Goal: Task Accomplishment & Management: Complete application form

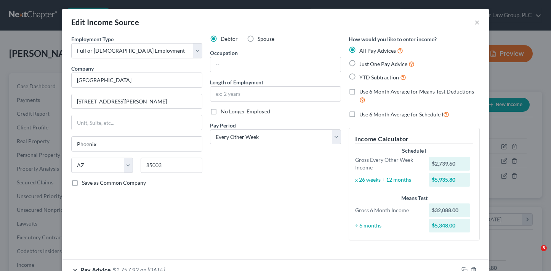
select select "0"
select select "3"
select select "2"
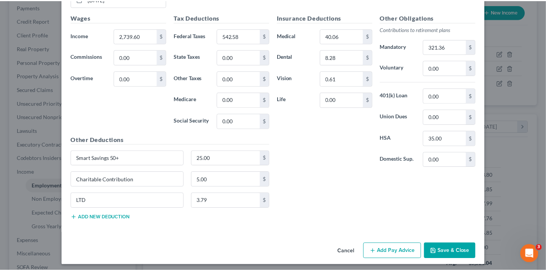
scroll to position [589, 0]
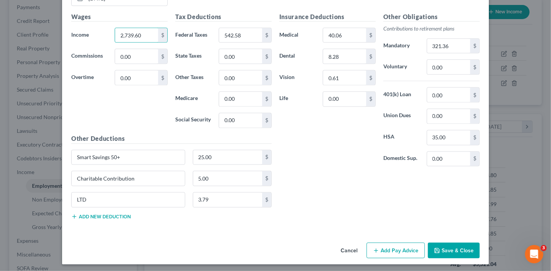
click at [446, 248] on button "Save & Close" at bounding box center [454, 250] width 52 height 16
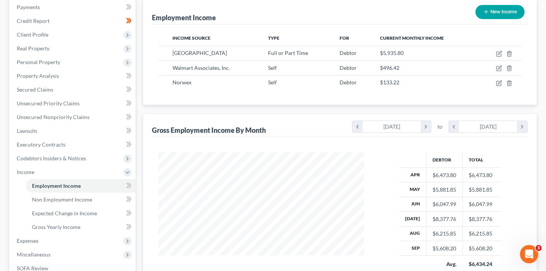
scroll to position [0, 0]
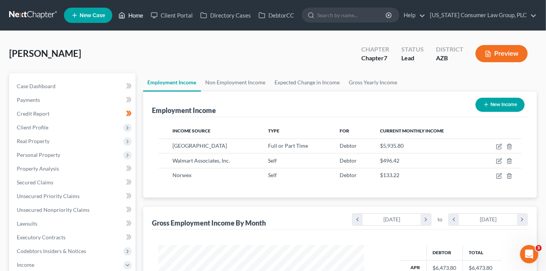
click at [137, 15] on link "Home" at bounding box center [131, 15] width 32 height 14
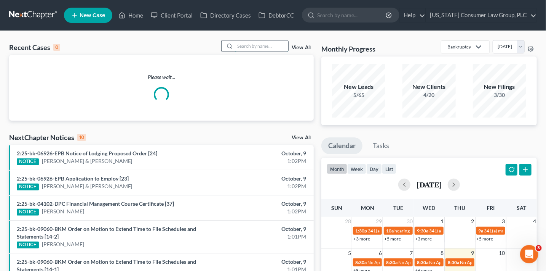
click at [261, 47] on input "search" at bounding box center [261, 45] width 53 height 11
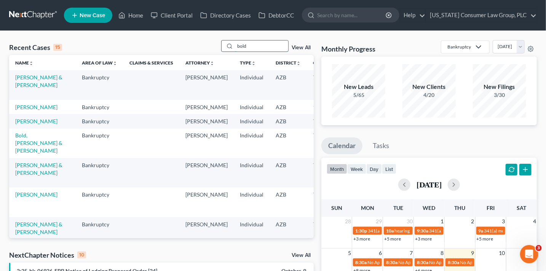
type input "bold"
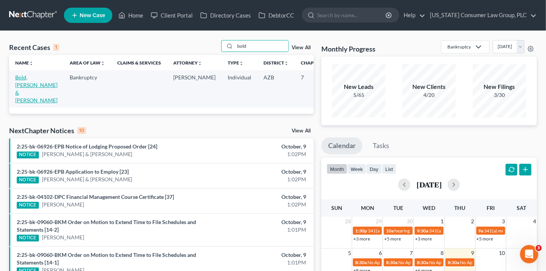
click at [18, 85] on link "Bold, [PERSON_NAME] & [PERSON_NAME]" at bounding box center [36, 88] width 42 height 29
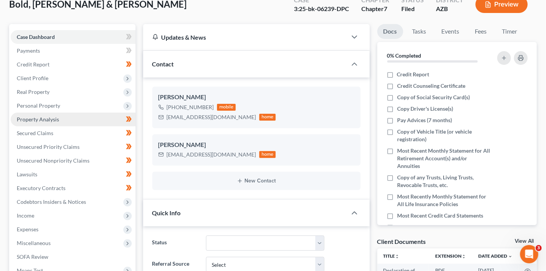
scroll to position [186, 0]
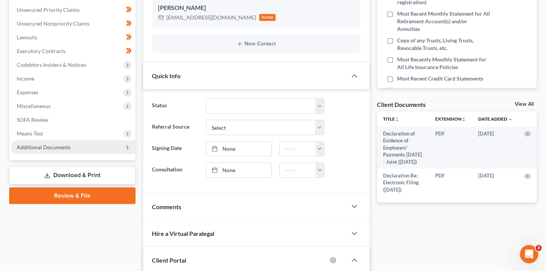
click at [89, 147] on span "Additional Documents" at bounding box center [73, 147] width 125 height 14
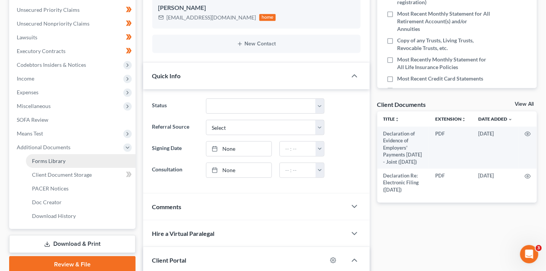
click at [75, 162] on link "Forms Library" at bounding box center [81, 161] width 110 height 14
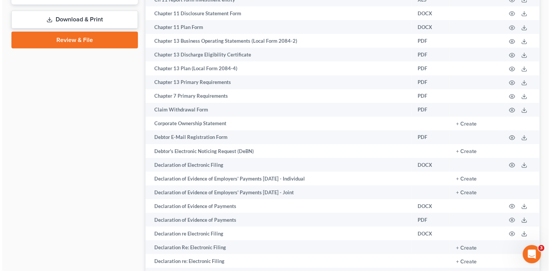
scroll to position [431, 0]
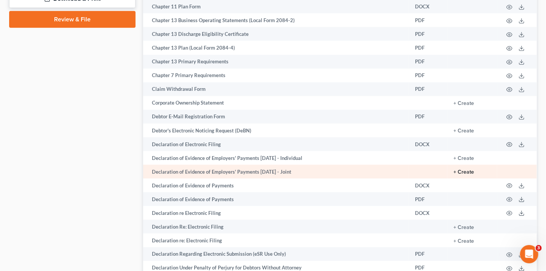
click at [464, 174] on button "+ Create" at bounding box center [464, 171] width 21 height 5
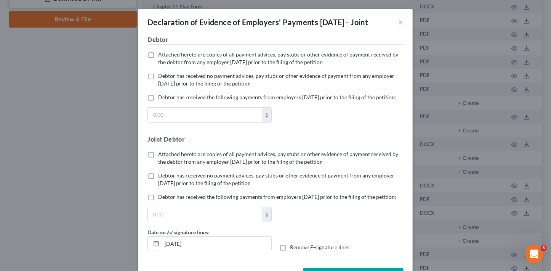
click at [229, 82] on label "Debtor has received no payment advices, pay stubs or other evidence of payment …" at bounding box center [280, 79] width 245 height 15
click at [166, 77] on input "Debtor has received no payment advices, pay stubs or other evidence of payment …" at bounding box center [163, 74] width 5 height 5
checkbox input "true"
click at [220, 186] on span "Debtor has received no payment advices, pay stubs or other evidence of payment …" at bounding box center [276, 179] width 236 height 14
click at [166, 176] on input "Debtor has received no payment advices, pay stubs or other evidence of payment …" at bounding box center [163, 173] width 5 height 5
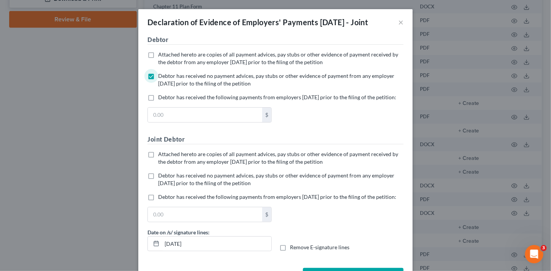
checkbox input "true"
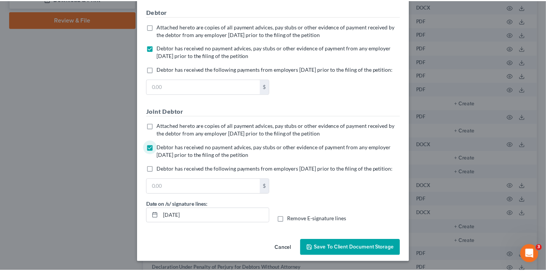
scroll to position [53, 0]
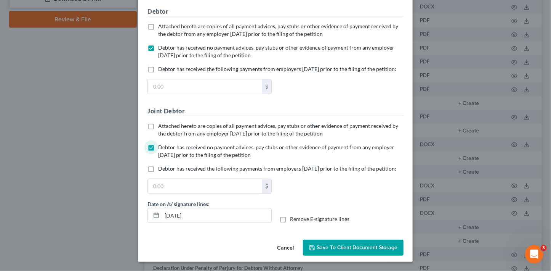
click at [379, 247] on span "Save to Client Document Storage" at bounding box center [357, 247] width 81 height 6
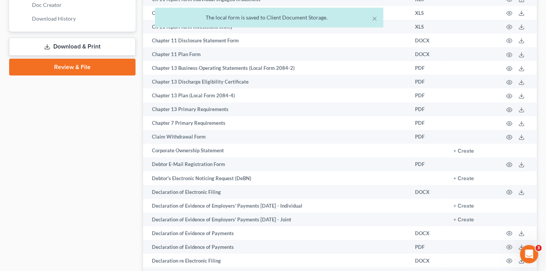
scroll to position [312, 0]
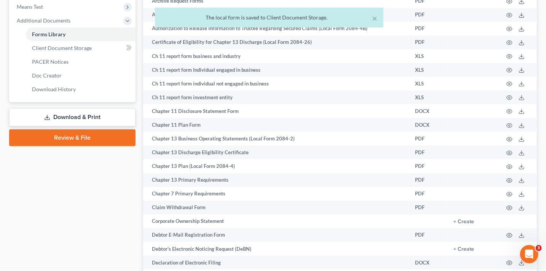
click at [99, 113] on link "Download & Print" at bounding box center [72, 117] width 126 height 18
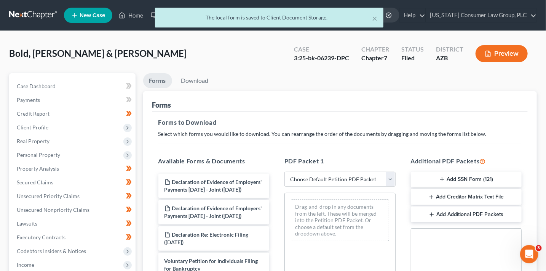
click at [329, 181] on select "Choose Default Petition PDF Packet Complete Bankruptcy Petition (all forms and …" at bounding box center [340, 178] width 111 height 15
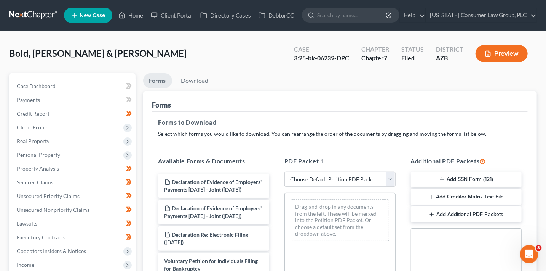
select select "6"
click at [285, 171] on select "Choose Default Petition PDF Packet Complete Bankruptcy Petition (all forms and …" at bounding box center [340, 178] width 111 height 15
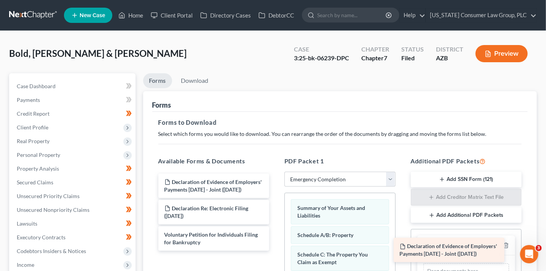
drag, startPoint x: 192, startPoint y: 189, endPoint x: 431, endPoint y: 255, distance: 247.0
click at [276, 250] on div "Declaration of Evidence of Employers' Payments [DATE] - Joint ([DATE]) Declarat…" at bounding box center [213, 211] width 123 height 77
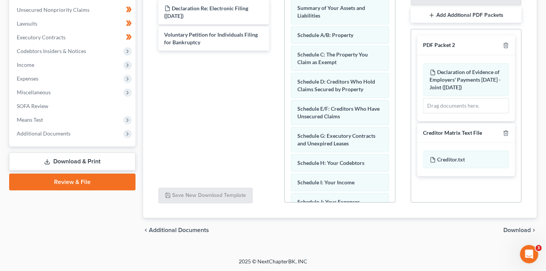
click at [509, 229] on span "Download" at bounding box center [517, 230] width 27 height 6
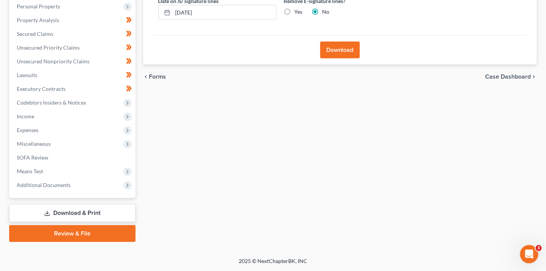
scroll to position [148, 0]
click at [350, 53] on button "Download" at bounding box center [340, 50] width 40 height 17
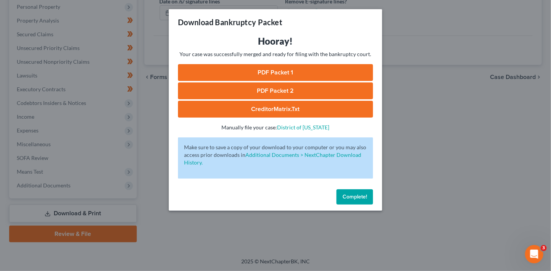
click at [325, 71] on link "PDF Packet 1" at bounding box center [275, 72] width 195 height 17
click at [309, 94] on link "PDF Packet 2" at bounding box center [275, 90] width 195 height 17
click at [278, 113] on link "CreditorMatrix.txt" at bounding box center [275, 109] width 195 height 17
click at [359, 197] on span "Complete!" at bounding box center [355, 196] width 24 height 6
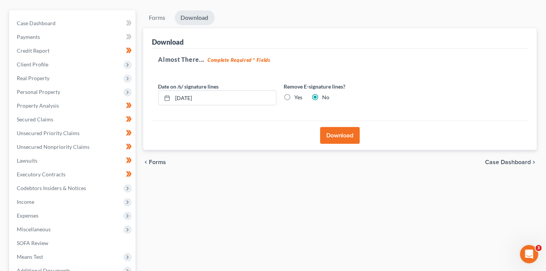
scroll to position [0, 0]
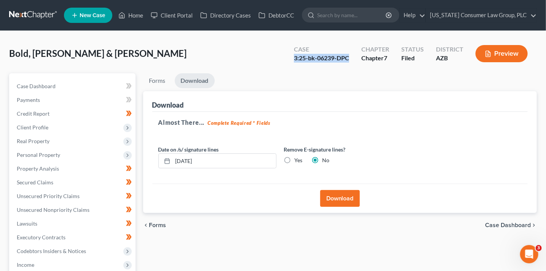
drag, startPoint x: 349, startPoint y: 59, endPoint x: 295, endPoint y: 58, distance: 54.1
click at [295, 58] on div "3:25-bk-06239-DPC" at bounding box center [321, 58] width 55 height 9
copy div "3:25-bk-06239-DPC"
click at [271, 15] on link "DebtorCC" at bounding box center [276, 15] width 43 height 14
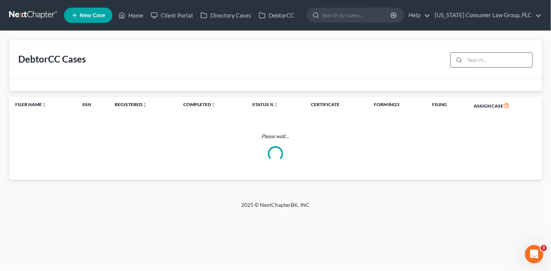
click at [501, 61] on input "search" at bounding box center [498, 60] width 67 height 14
type input "bold"
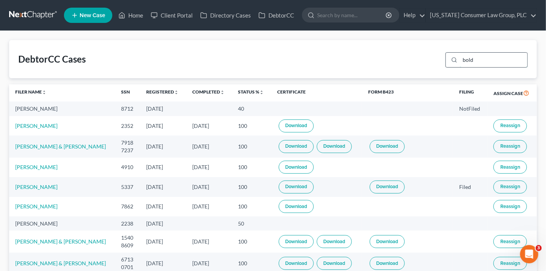
click at [488, 56] on input "bold" at bounding box center [493, 60] width 67 height 14
click at [131, 11] on link "Home" at bounding box center [131, 15] width 32 height 14
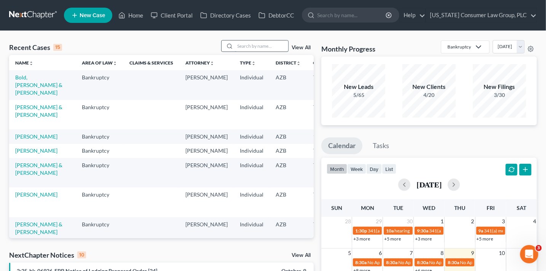
click at [247, 47] on input "search" at bounding box center [261, 45] width 53 height 11
type input "[PERSON_NAME]"
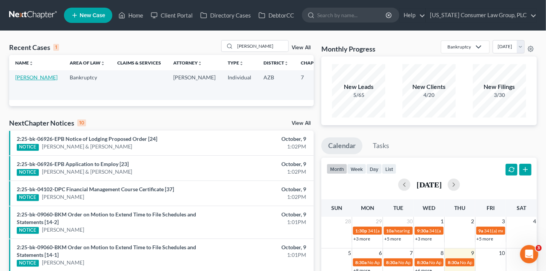
click at [26, 80] on link "[PERSON_NAME]" at bounding box center [36, 77] width 42 height 6
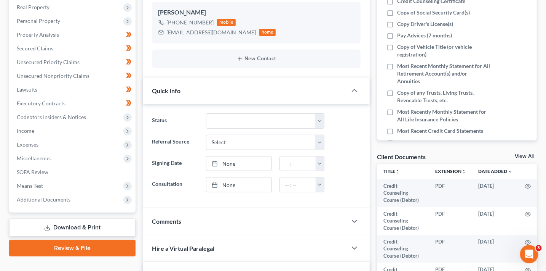
scroll to position [166, 0]
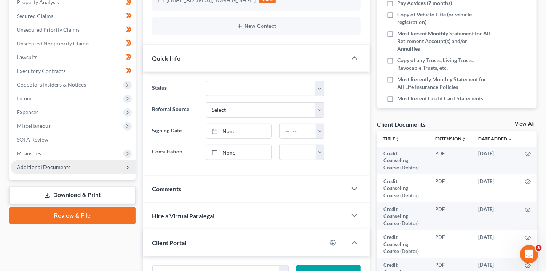
click at [39, 163] on span "Additional Documents" at bounding box center [44, 166] width 54 height 6
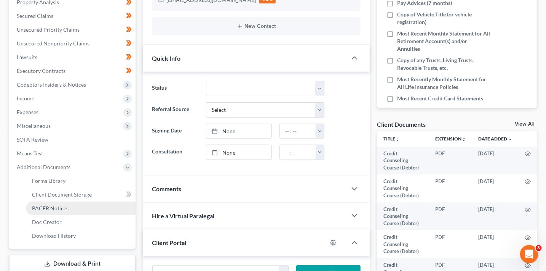
click at [59, 206] on span "PACER Notices" at bounding box center [50, 208] width 37 height 6
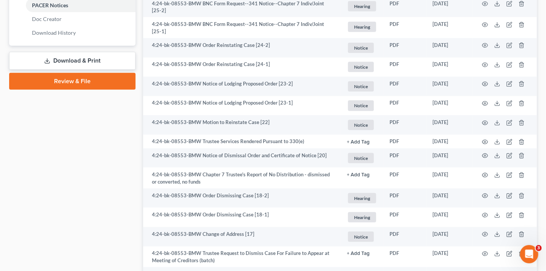
scroll to position [385, 0]
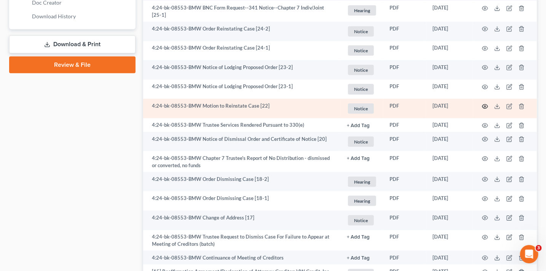
click at [486, 106] on circle "button" at bounding box center [486, 107] width 2 height 2
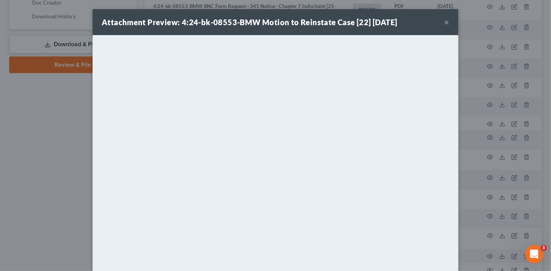
click at [447, 24] on button "×" at bounding box center [446, 22] width 5 height 9
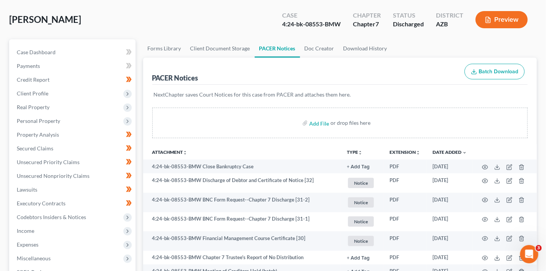
scroll to position [0, 0]
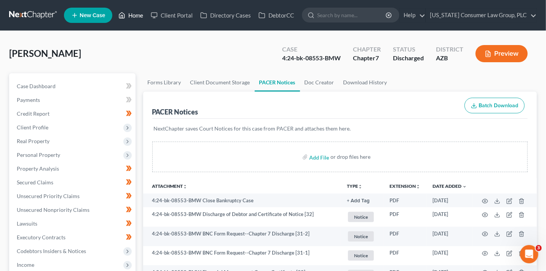
click at [139, 16] on link "Home" at bounding box center [131, 15] width 32 height 14
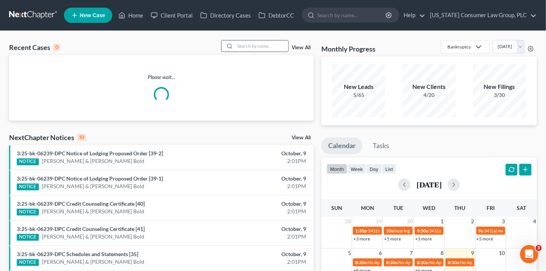
click at [243, 42] on input "search" at bounding box center [261, 45] width 53 height 11
type input "[PERSON_NAME]"
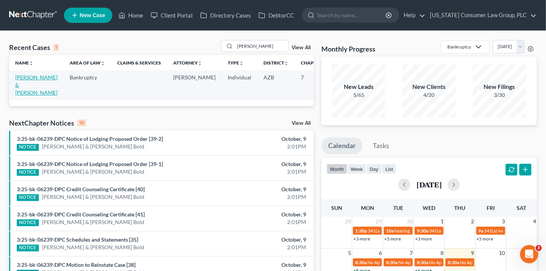
click at [26, 93] on link "[PERSON_NAME] & [PERSON_NAME]" at bounding box center [36, 85] width 42 height 22
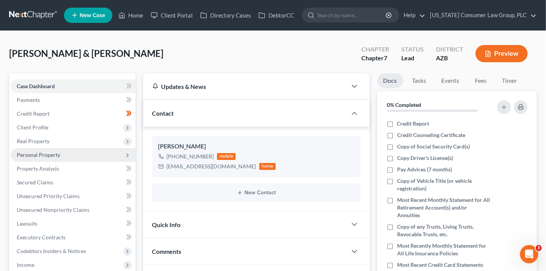
click at [64, 154] on span "Personal Property" at bounding box center [73, 155] width 125 height 14
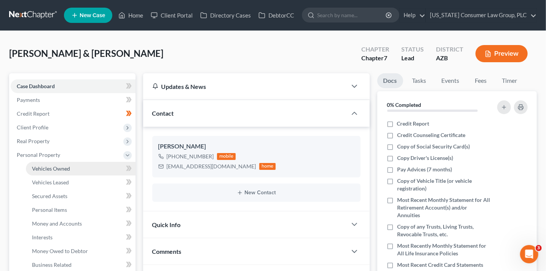
click at [73, 166] on link "Vehicles Owned" at bounding box center [81, 169] width 110 height 14
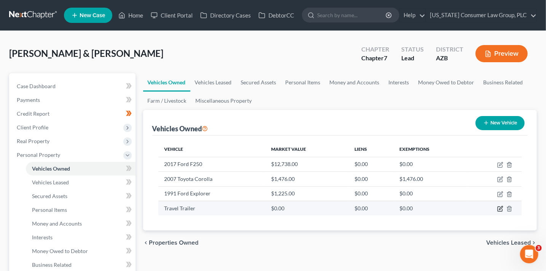
click at [499, 208] on icon "button" at bounding box center [501, 208] width 6 height 6
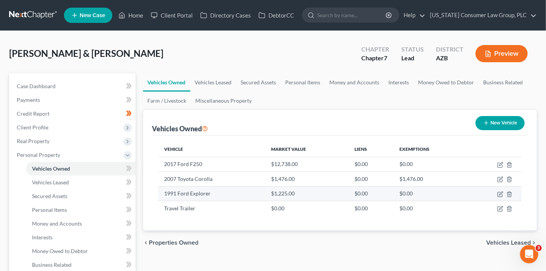
select select "0"
select select "2"
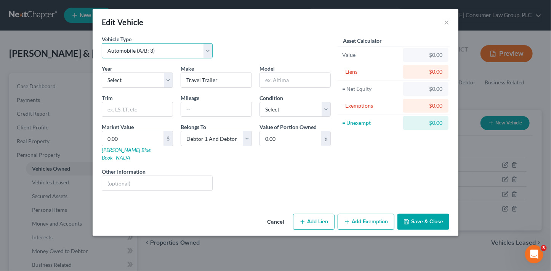
click at [148, 52] on select "Select Automobile (A/B: 3) Truck (A/B: 3) Trailer (A/B: 4) Watercraft (A/B: 4) …" at bounding box center [157, 50] width 111 height 15
select select "5"
click at [102, 43] on select "Select Automobile (A/B: 3) Truck (A/B: 3) Trailer (A/B: 4) Watercraft (A/B: 4) …" at bounding box center [157, 50] width 111 height 15
click at [147, 79] on select "Select 2026 2025 2024 2023 2022 2021 2020 2019 2018 2017 2016 2015 2014 2013 20…" at bounding box center [137, 79] width 71 height 15
select select "19"
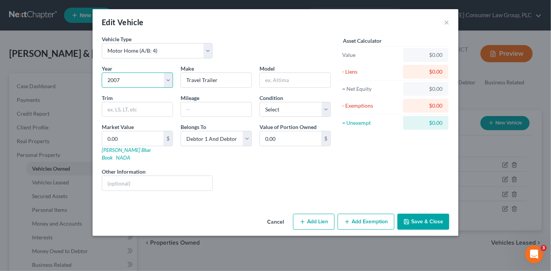
click at [102, 72] on select "Select 2026 2025 2024 2023 2022 2021 2020 2019 2018 2017 2016 2015 2014 2013 20…" at bounding box center [137, 79] width 71 height 15
click at [227, 83] on input "Travel Trailer" at bounding box center [216, 80] width 70 height 14
type input "Keystone"
type input "RV"
type input "Laredo"
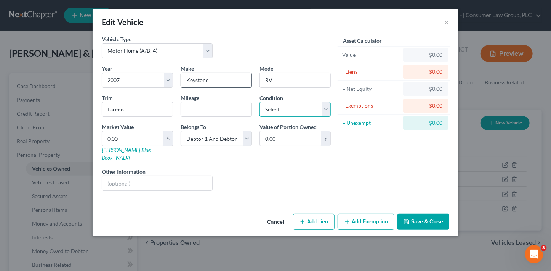
select select "3"
type input "3"
type input "3.00"
type input "38"
type input "38.00"
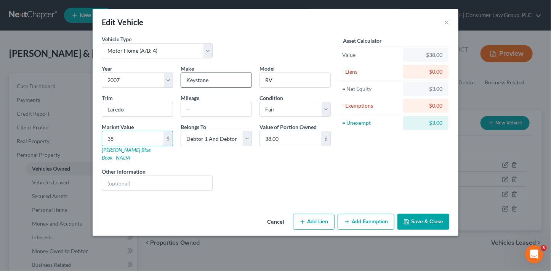
type input "380"
type input "380.00"
type input "3800"
type input "3,800.00"
type input "3,800"
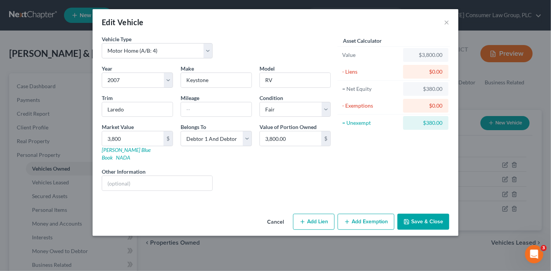
click at [428, 215] on button "Save & Close" at bounding box center [423, 221] width 52 height 16
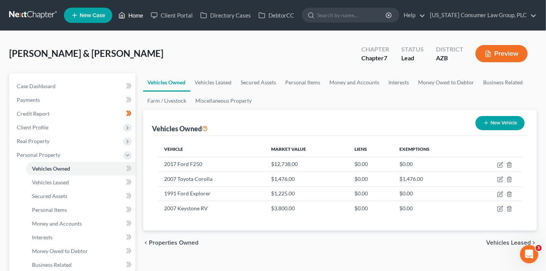
click at [135, 16] on link "Home" at bounding box center [131, 15] width 32 height 14
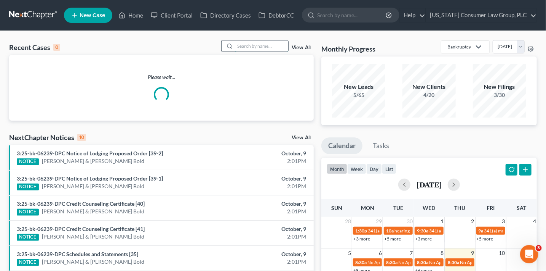
click at [262, 48] on input "search" at bounding box center [261, 45] width 53 height 11
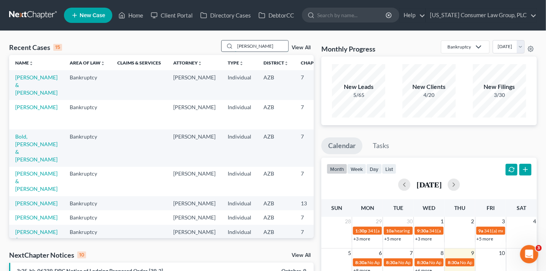
type input "[PERSON_NAME]"
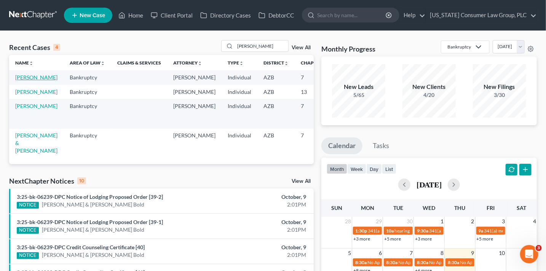
click at [33, 79] on link "[PERSON_NAME]" at bounding box center [36, 77] width 42 height 6
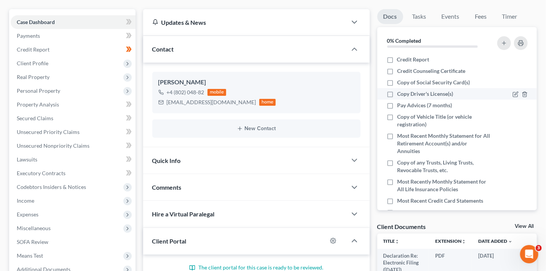
scroll to position [90, 0]
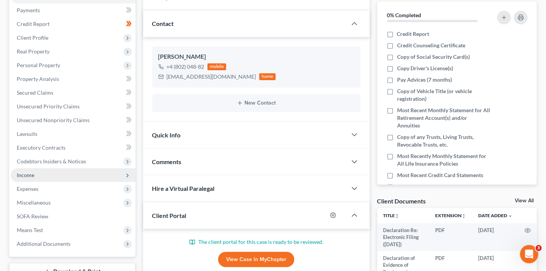
click at [32, 174] on span "Income" at bounding box center [26, 174] width 18 height 6
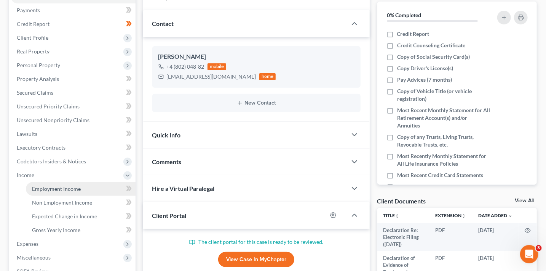
click at [58, 189] on span "Employment Income" at bounding box center [56, 188] width 49 height 6
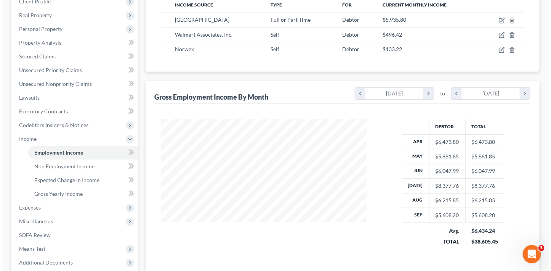
scroll to position [96, 0]
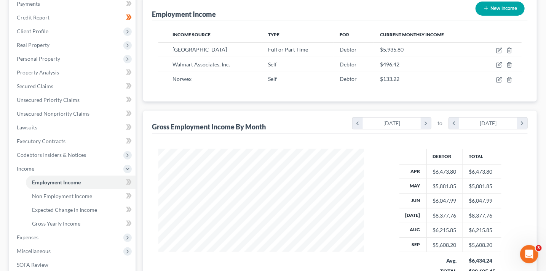
click at [456, 89] on div "Income Source Type For Current Monthly Income [GEOGRAPHIC_DATA] Full or Part Ti…" at bounding box center [340, 61] width 376 height 80
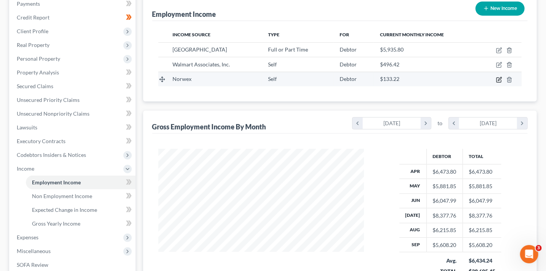
click at [500, 79] on icon "button" at bounding box center [499, 78] width 3 height 3
select select "1"
select select "0"
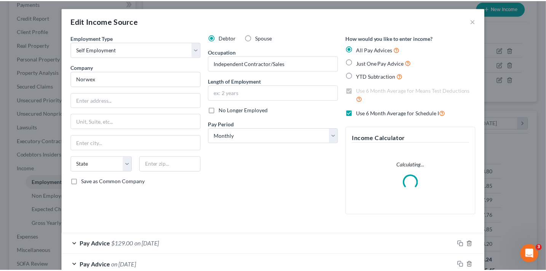
scroll to position [0, 0]
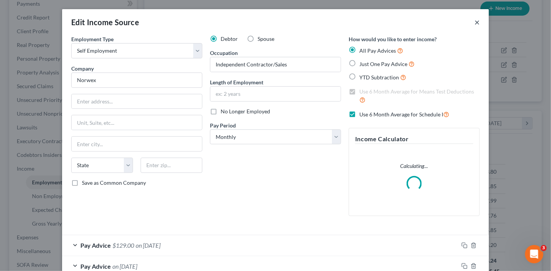
click at [475, 18] on button "×" at bounding box center [476, 22] width 5 height 9
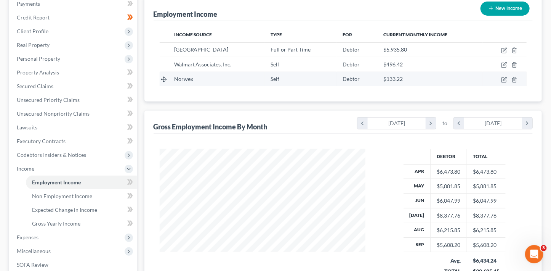
scroll to position [380866, 380781]
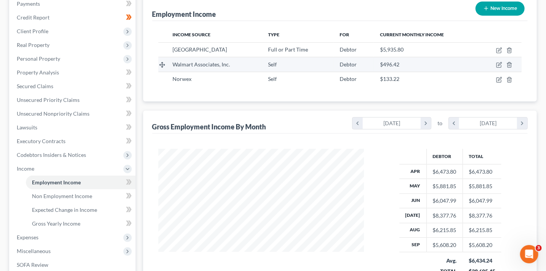
click at [499, 60] on td at bounding box center [500, 64] width 43 height 14
click at [499, 62] on icon "button" at bounding box center [499, 65] width 6 height 6
select select "1"
select select "2"
select select "0"
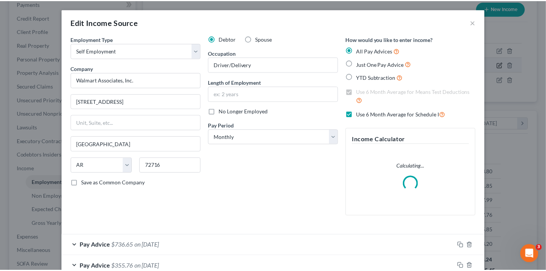
scroll to position [136, 223]
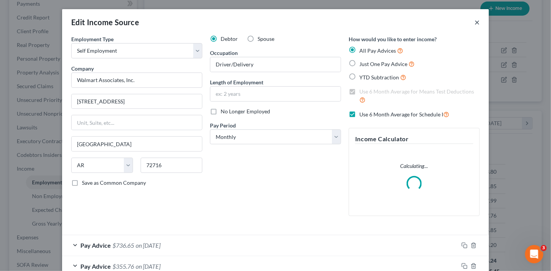
click at [477, 22] on button "×" at bounding box center [476, 22] width 5 height 9
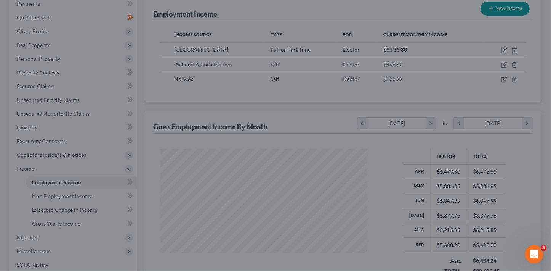
scroll to position [380866, 380781]
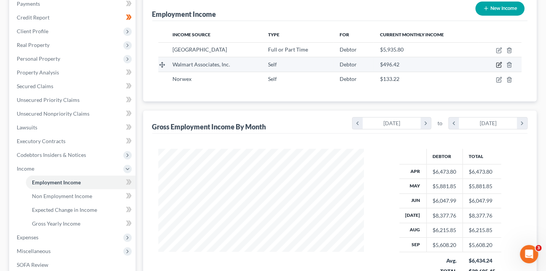
click at [501, 64] on icon "button" at bounding box center [499, 65] width 6 height 6
select select "1"
select select "2"
select select "0"
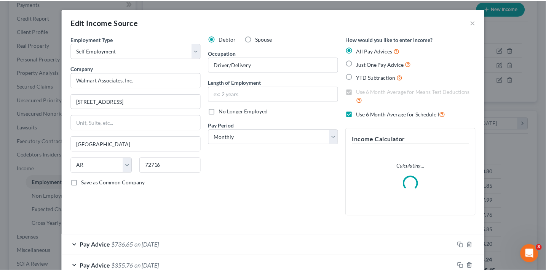
scroll to position [136, 223]
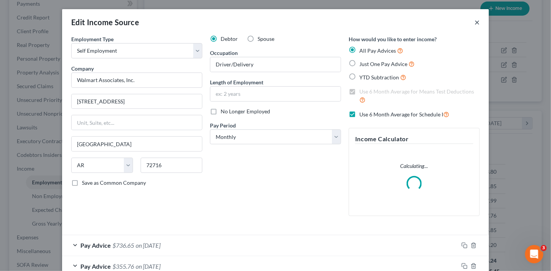
click at [475, 23] on button "×" at bounding box center [476, 22] width 5 height 9
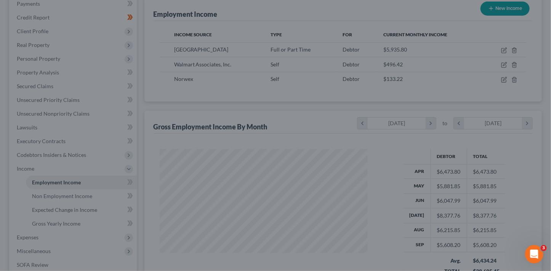
scroll to position [380866, 380781]
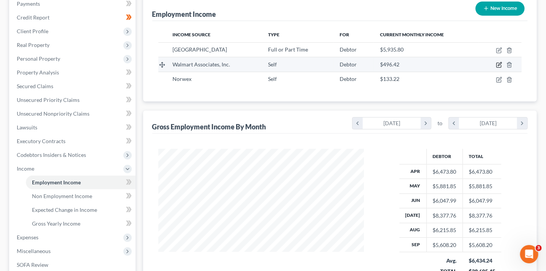
click at [502, 63] on icon "button" at bounding box center [499, 63] width 3 height 3
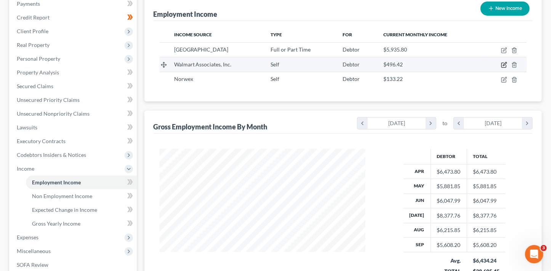
select select "1"
select select "2"
select select "0"
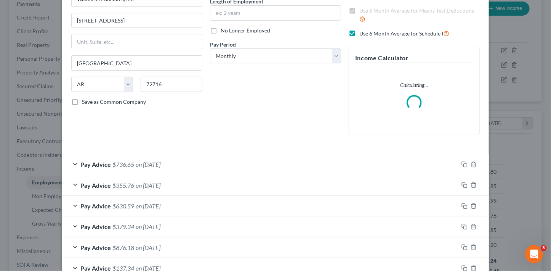
scroll to position [102, 0]
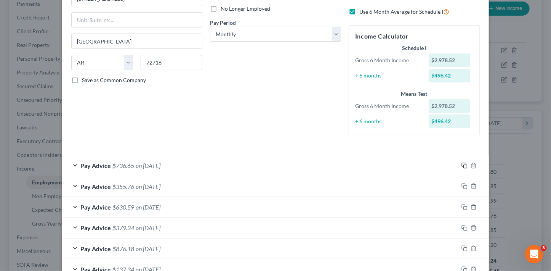
click at [462, 163] on icon "button" at bounding box center [464, 165] width 6 height 6
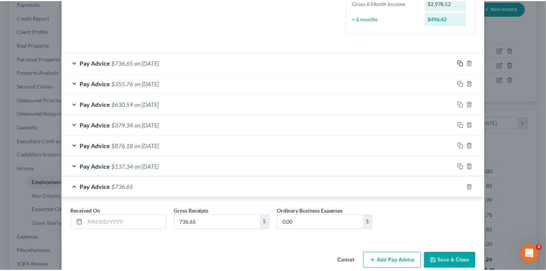
scroll to position [217, 0]
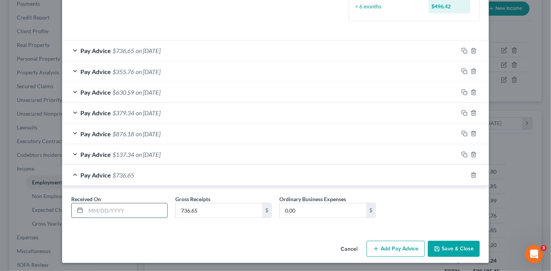
click at [148, 215] on input "text" at bounding box center [127, 210] width 82 height 14
type input "[DATE]"
click at [451, 245] on button "Save & Close" at bounding box center [454, 248] width 52 height 16
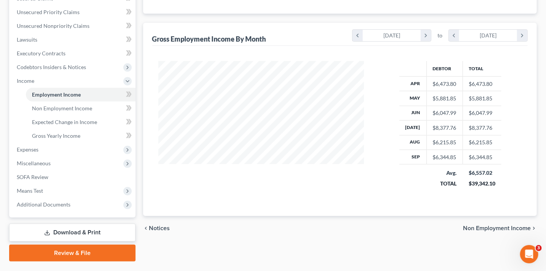
scroll to position [203, 0]
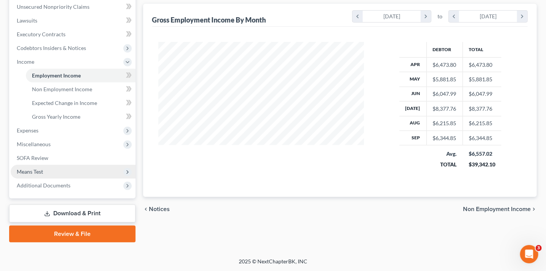
click at [33, 168] on span "Means Test" at bounding box center [30, 171] width 26 height 6
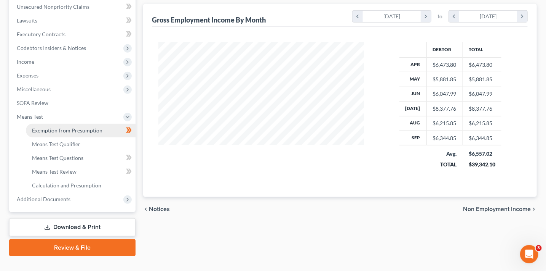
click at [83, 132] on span "Exemption from Presumption" at bounding box center [67, 130] width 70 height 6
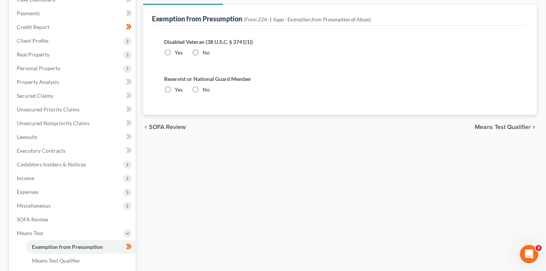
radio input "true"
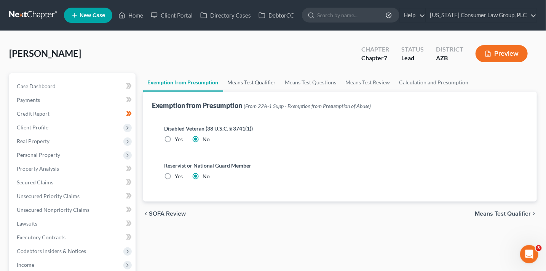
click at [251, 78] on link "Means Test Qualifier" at bounding box center [252, 82] width 58 height 18
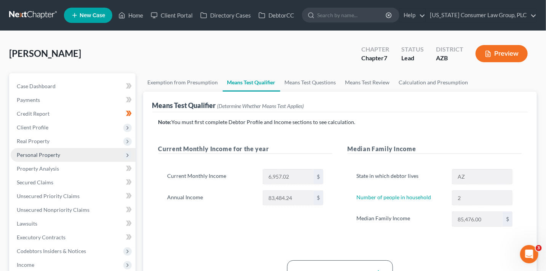
click at [46, 154] on span "Personal Property" at bounding box center [38, 154] width 43 height 6
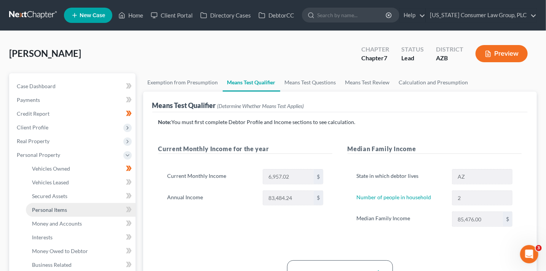
click at [71, 208] on link "Personal Items" at bounding box center [81, 210] width 110 height 14
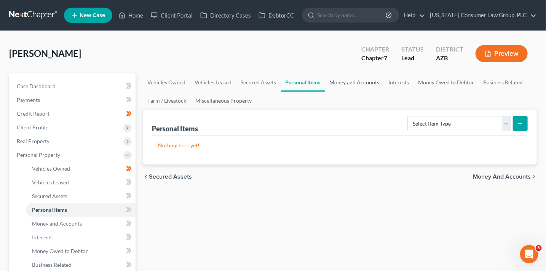
click at [365, 82] on link "Money and Accounts" at bounding box center [354, 82] width 59 height 18
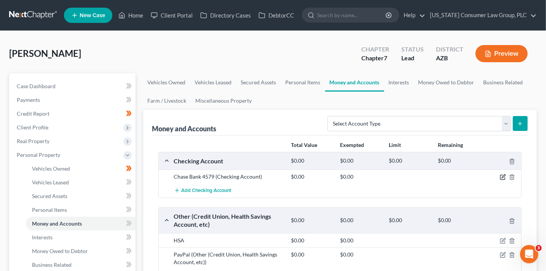
click at [503, 178] on icon "button" at bounding box center [503, 177] width 6 height 6
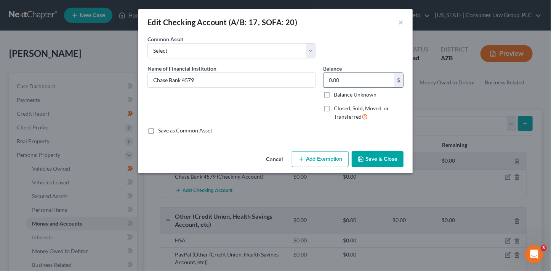
click at [348, 80] on input "0.00" at bounding box center [358, 80] width 70 height 14
type input "2,317.69"
click at [312, 160] on button "Add Exemption" at bounding box center [320, 159] width 57 height 16
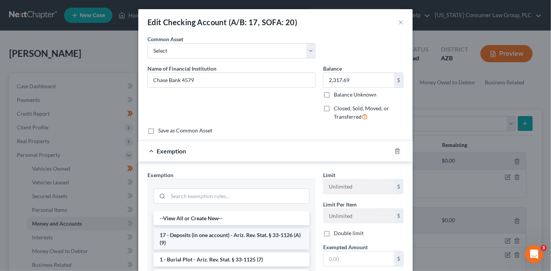
click at [237, 242] on li "17 - Deposits (in one account) - Ariz. Rev. Stat. § 33-1126 (A)(9)" at bounding box center [232, 238] width 156 height 21
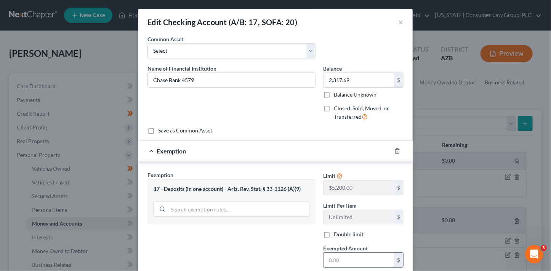
click at [336, 253] on input "text" at bounding box center [358, 259] width 70 height 14
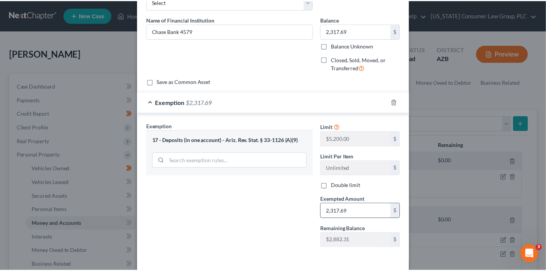
scroll to position [79, 0]
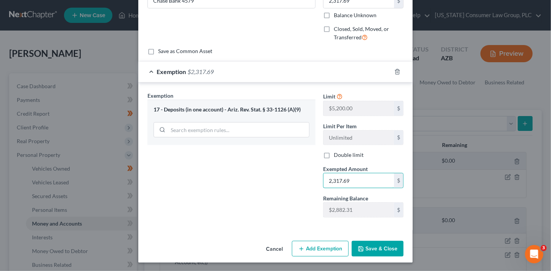
type input "2,317.69"
click at [383, 245] on button "Save & Close" at bounding box center [378, 248] width 52 height 16
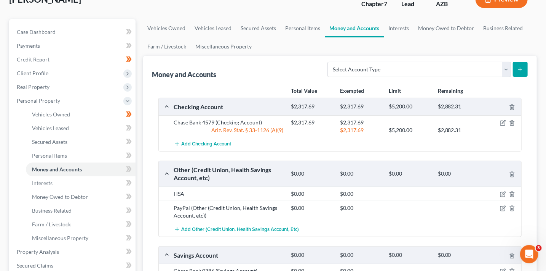
scroll to position [118, 0]
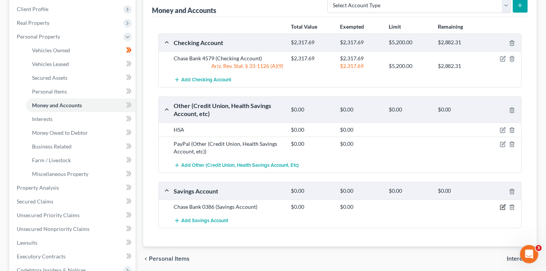
click at [501, 205] on icon "button" at bounding box center [503, 207] width 6 height 6
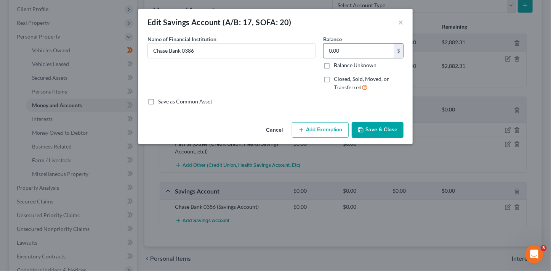
click at [350, 54] on input "0.00" at bounding box center [358, 50] width 70 height 14
type input "135"
click at [391, 139] on div "Cancel Add Exemption Save & Close" at bounding box center [275, 131] width 274 height 25
click at [387, 130] on button "Save & Close" at bounding box center [378, 130] width 52 height 16
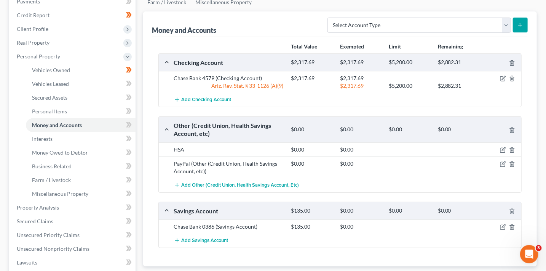
scroll to position [0, 0]
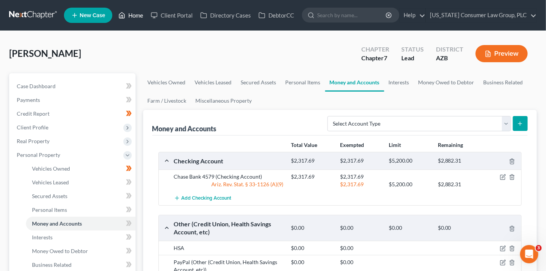
click at [125, 18] on icon at bounding box center [121, 15] width 7 height 9
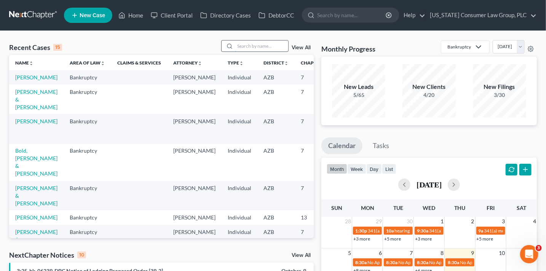
click at [255, 44] on input "search" at bounding box center [261, 45] width 53 height 11
type input "[PERSON_NAME]"
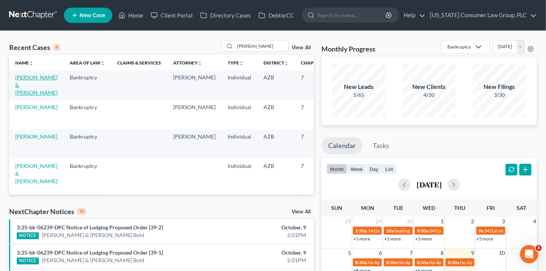
click at [23, 75] on link "[PERSON_NAME] & [PERSON_NAME]" at bounding box center [36, 85] width 42 height 22
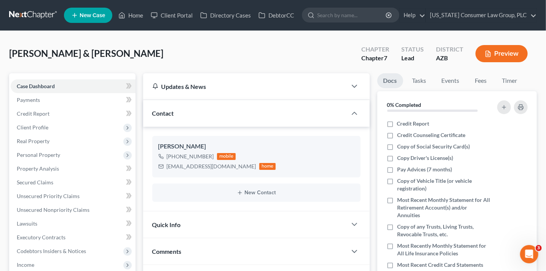
scroll to position [113, 0]
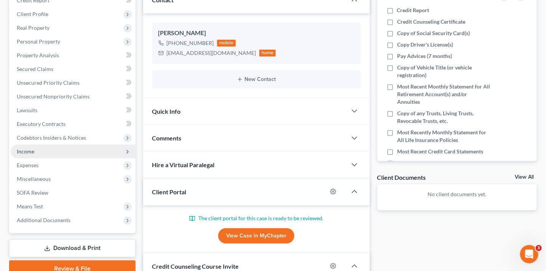
click at [31, 151] on span "Income" at bounding box center [26, 151] width 18 height 6
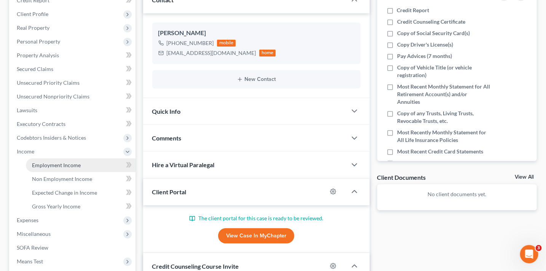
click at [65, 165] on span "Employment Income" at bounding box center [56, 165] width 49 height 6
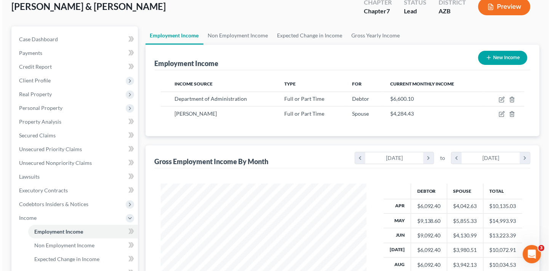
scroll to position [19, 0]
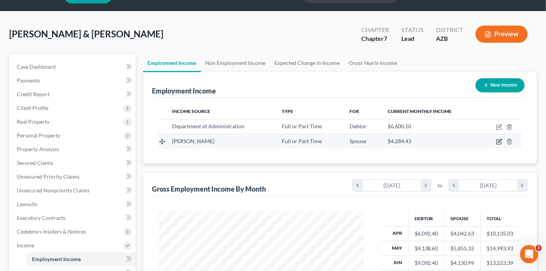
click at [501, 142] on icon "button" at bounding box center [499, 141] width 6 height 6
select select "0"
select select "3"
select select "2"
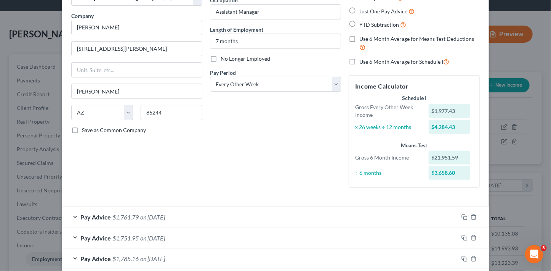
scroll to position [62, 0]
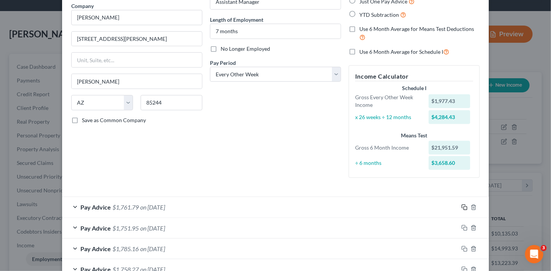
click at [462, 207] on icon "button" at bounding box center [464, 207] width 6 height 6
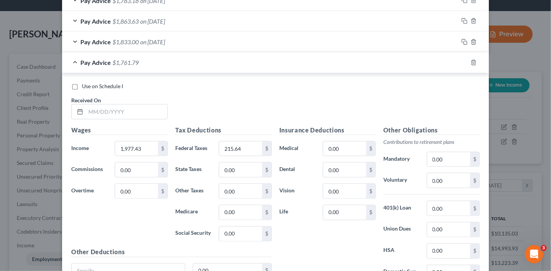
scroll to position [502, 0]
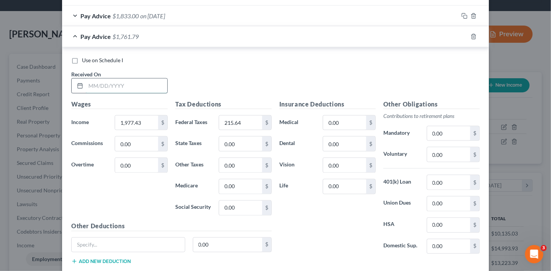
click at [115, 84] on input "text" at bounding box center [127, 85] width 82 height 14
type input "[DATE]"
type input "1,862.29"
type input "198.34"
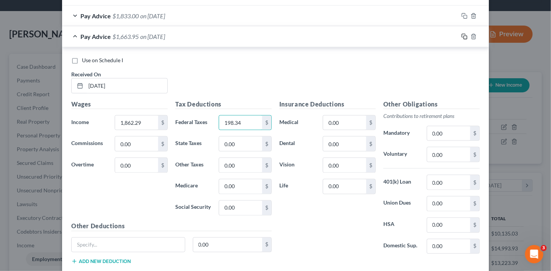
click at [464, 36] on icon "button" at bounding box center [464, 37] width 6 height 6
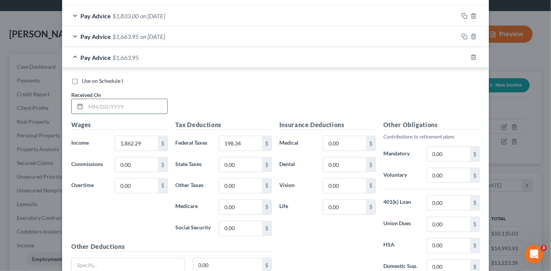
click at [134, 105] on input "text" at bounding box center [127, 106] width 82 height 14
type input "[DATE]"
type input "1,772.32"
type input "188.75"
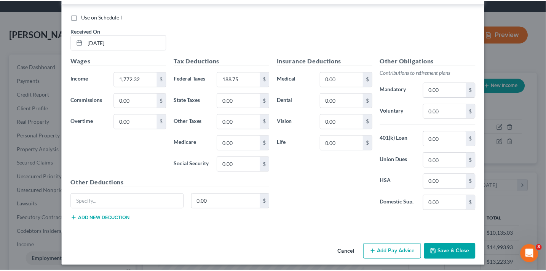
scroll to position [567, 0]
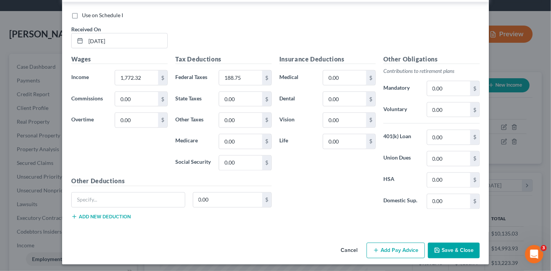
click at [464, 247] on button "Save & Close" at bounding box center [454, 250] width 52 height 16
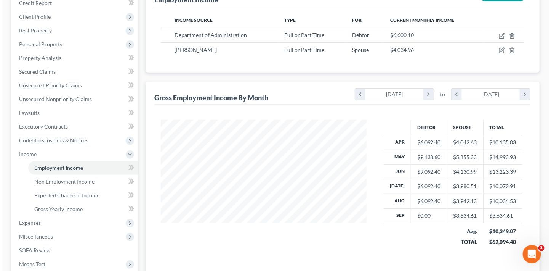
scroll to position [80, 0]
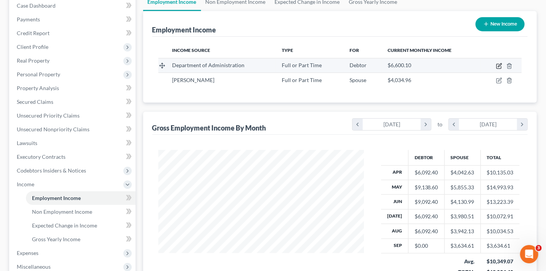
click at [496, 64] on icon "button" at bounding box center [499, 66] width 6 height 6
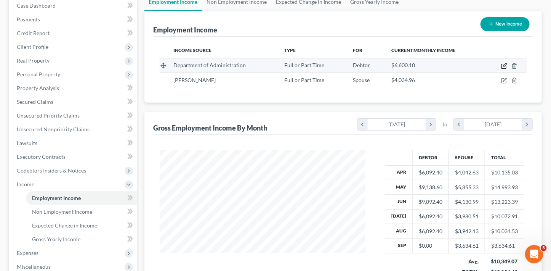
select select "0"
select select "3"
select select "2"
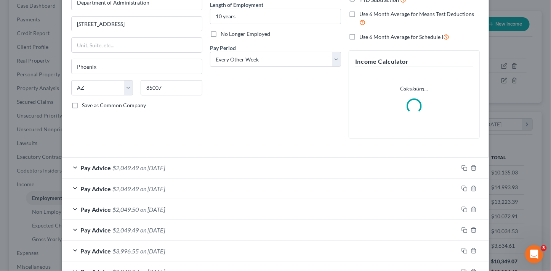
scroll to position [87, 0]
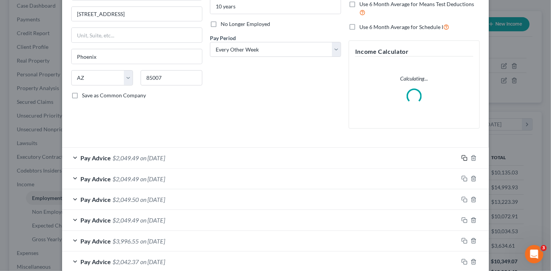
click at [464, 157] on rect "button" at bounding box center [465, 158] width 3 height 3
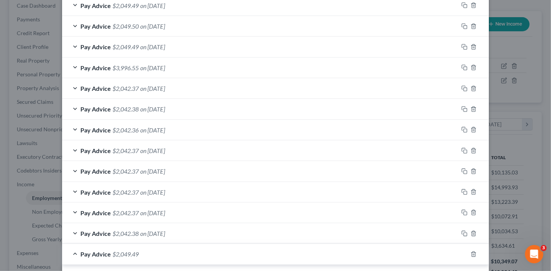
scroll to position [374, 0]
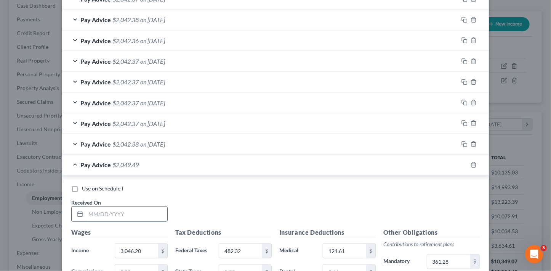
click at [151, 213] on input "text" at bounding box center [127, 214] width 82 height 14
type input "[DATE]"
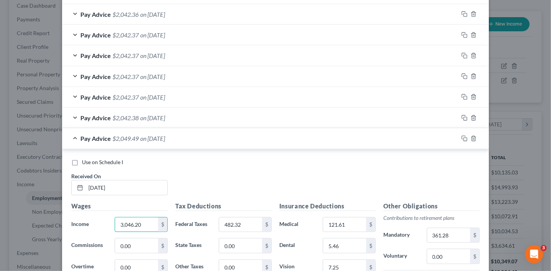
scroll to position [400, 0]
click at [243, 219] on input "482.32" at bounding box center [240, 224] width 43 height 14
type input "482.31"
click at [288, 169] on div "Use on Schedule I Received On * [DATE]" at bounding box center [275, 179] width 416 height 43
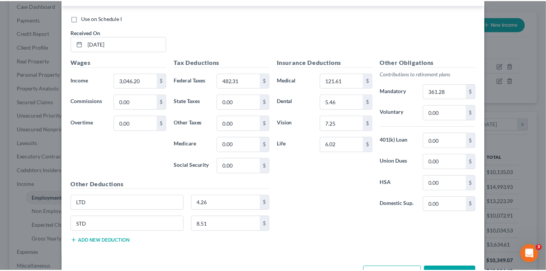
scroll to position [568, 0]
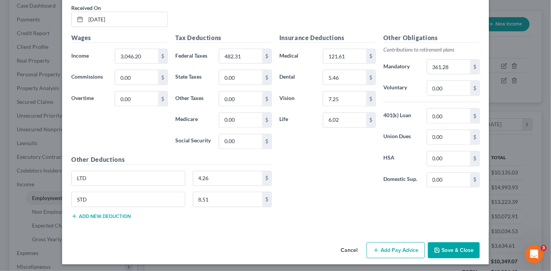
click at [439, 246] on button "Save & Close" at bounding box center [454, 250] width 52 height 16
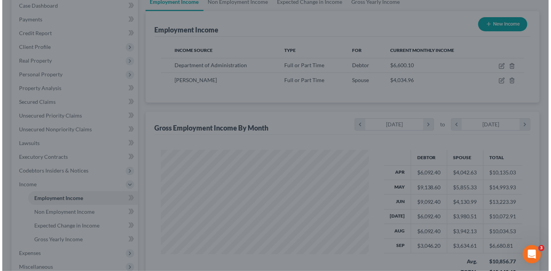
scroll to position [380866, 380781]
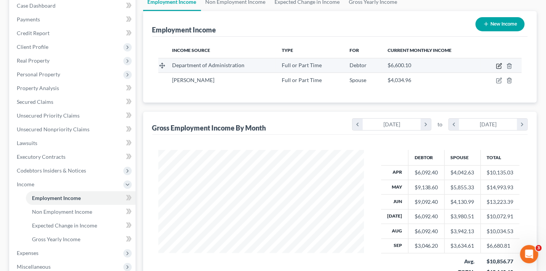
click at [499, 67] on icon "button" at bounding box center [499, 66] width 5 height 5
select select "0"
select select "3"
select select "2"
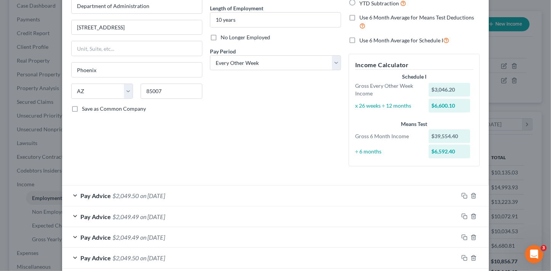
scroll to position [85, 0]
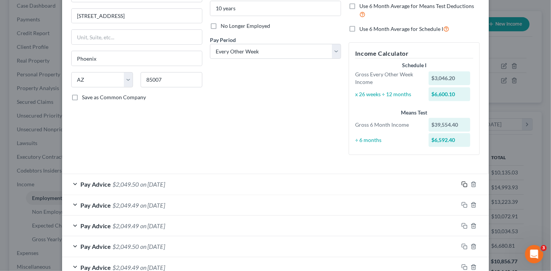
click at [463, 183] on icon "button" at bounding box center [464, 184] width 6 height 6
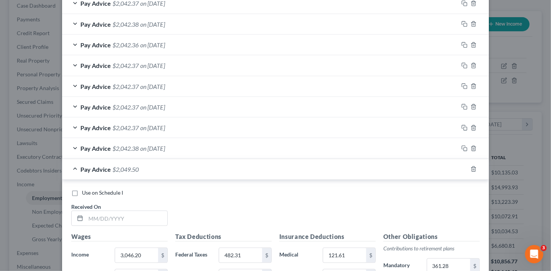
scroll to position [419, 0]
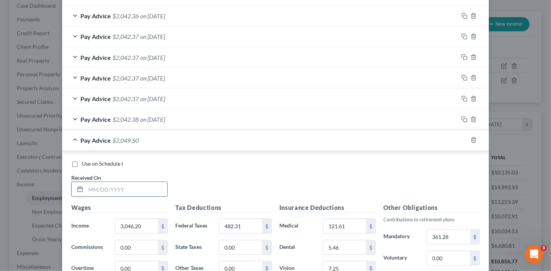
click at [109, 190] on input "text" at bounding box center [127, 189] width 82 height 14
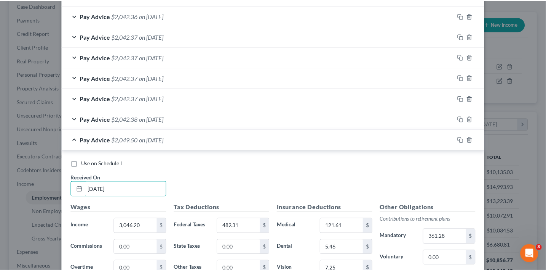
scroll to position [588, 0]
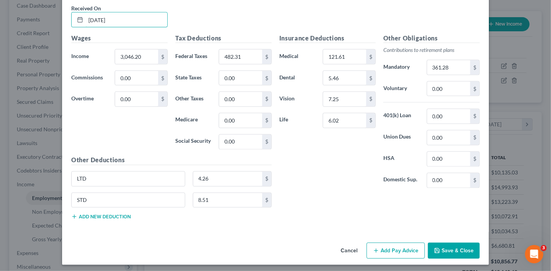
type input "[DATE]"
click at [449, 247] on button "Save & Close" at bounding box center [454, 250] width 52 height 16
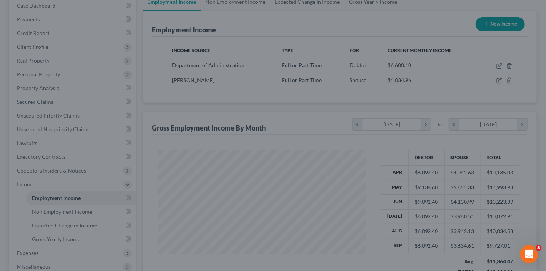
scroll to position [380866, 380781]
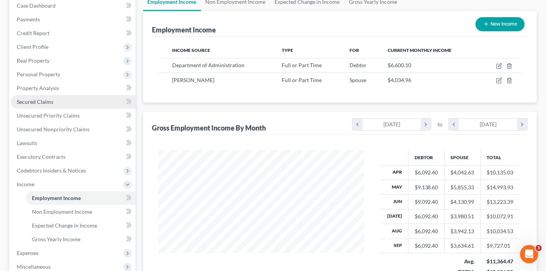
click at [50, 99] on span "Secured Claims" at bounding box center [35, 101] width 37 height 6
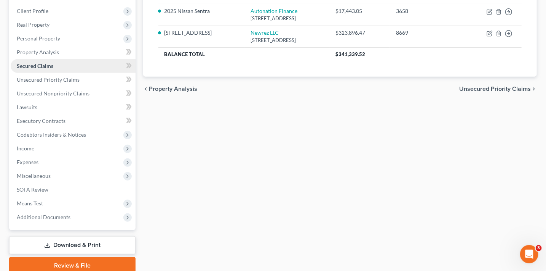
scroll to position [148, 0]
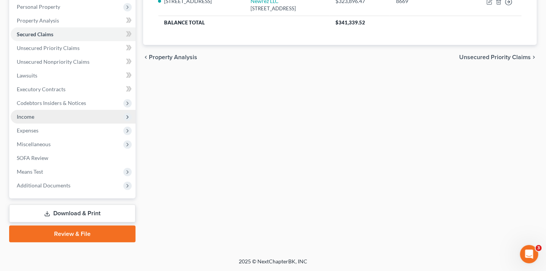
click at [37, 116] on span "Income" at bounding box center [73, 117] width 125 height 14
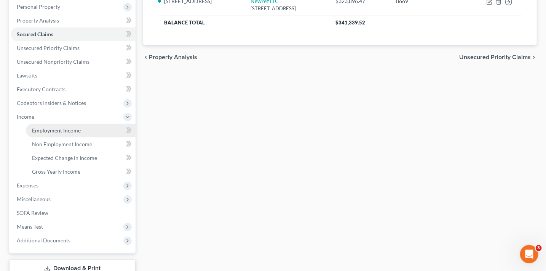
click at [50, 128] on span "Employment Income" at bounding box center [56, 130] width 49 height 6
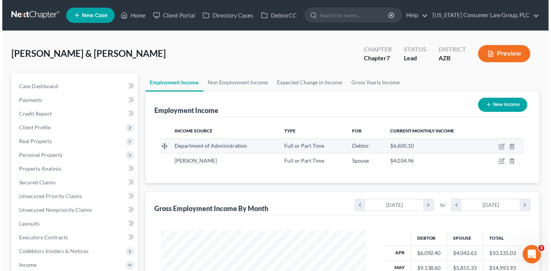
scroll to position [136, 221]
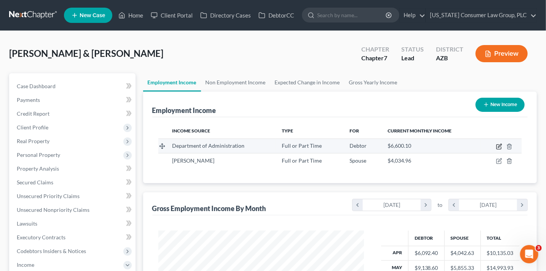
click at [498, 147] on icon "button" at bounding box center [499, 146] width 6 height 6
select select "0"
select select "3"
select select "2"
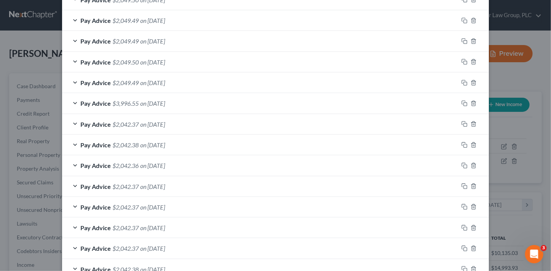
scroll to position [315, 0]
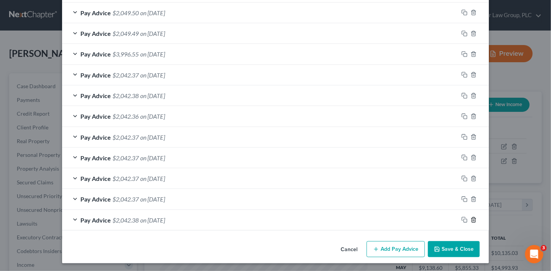
click at [471, 217] on icon "button" at bounding box center [474, 219] width 6 height 6
click at [473, 219] on line "button" at bounding box center [473, 220] width 0 height 2
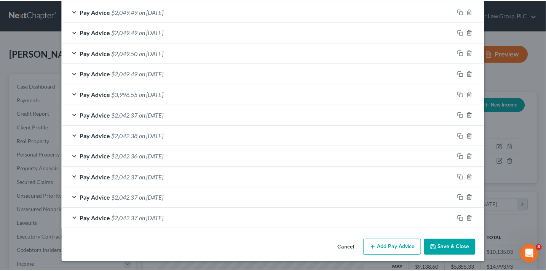
scroll to position [274, 0]
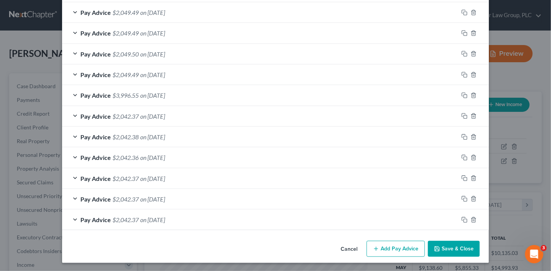
click at [452, 249] on button "Save & Close" at bounding box center [454, 248] width 52 height 16
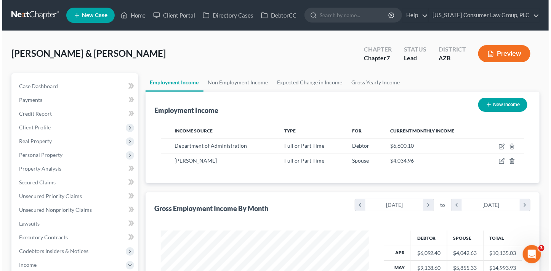
scroll to position [380866, 380781]
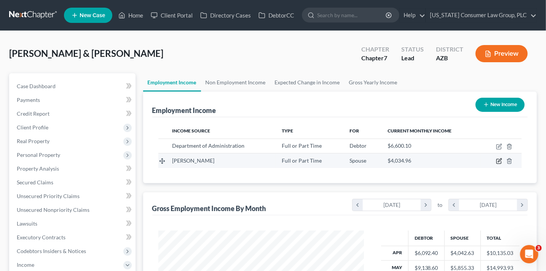
click at [499, 161] on icon "button" at bounding box center [499, 159] width 3 height 3
select select "0"
select select "3"
select select "2"
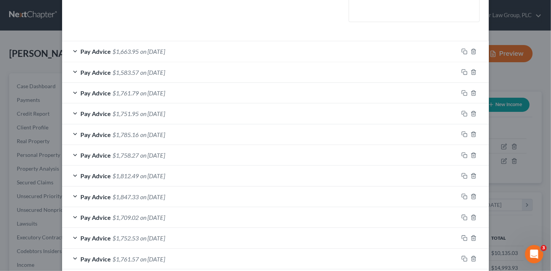
scroll to position [315, 0]
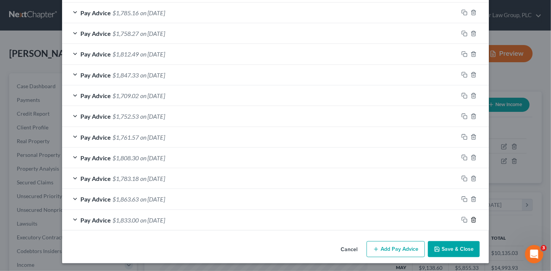
click at [473, 219] on line "button" at bounding box center [473, 220] width 0 height 2
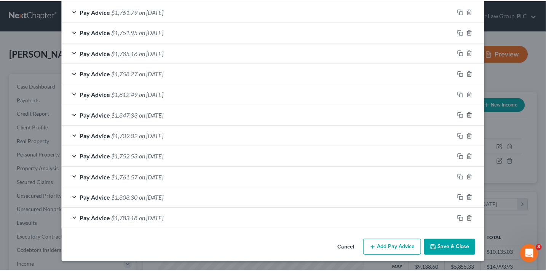
scroll to position [274, 0]
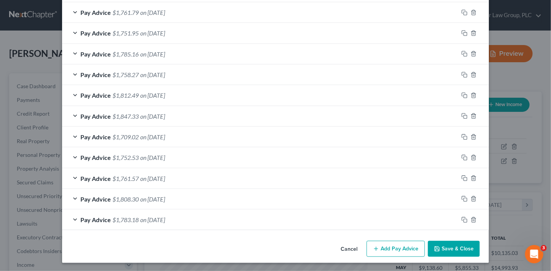
click at [450, 249] on button "Save & Close" at bounding box center [454, 248] width 52 height 16
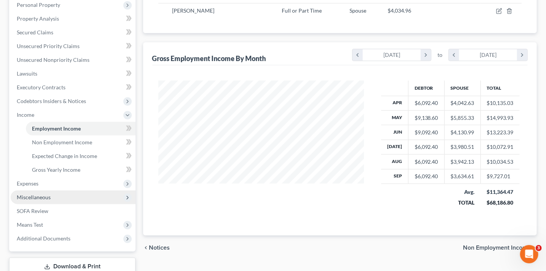
scroll to position [152, 0]
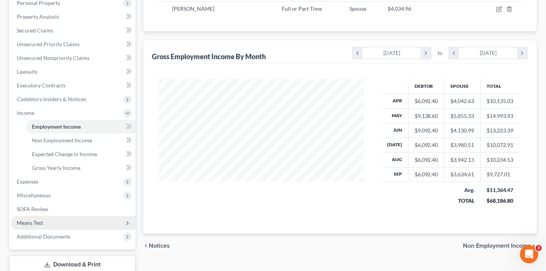
click at [52, 220] on span "Means Test" at bounding box center [73, 223] width 125 height 14
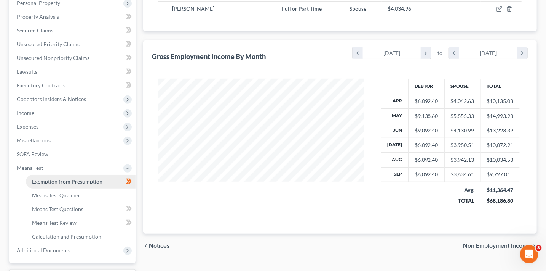
click at [89, 181] on span "Exemption from Presumption" at bounding box center [67, 181] width 70 height 6
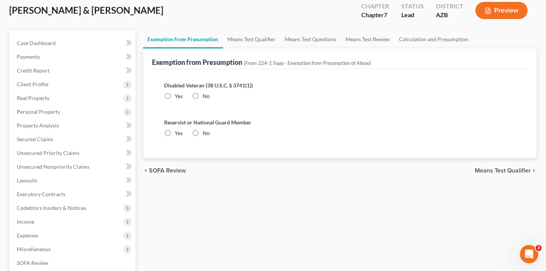
radio input "true"
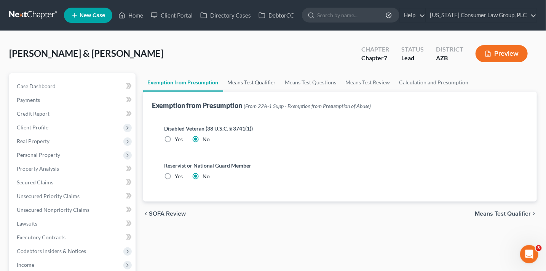
click at [250, 82] on link "Means Test Qualifier" at bounding box center [252, 82] width 58 height 18
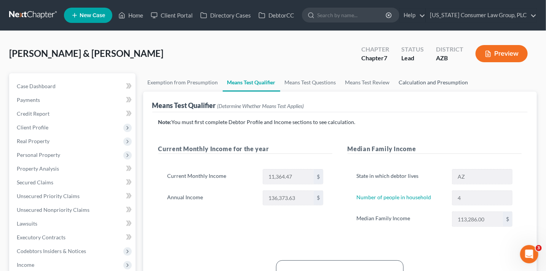
click at [412, 83] on link "Calculation and Presumption" at bounding box center [434, 82] width 78 height 18
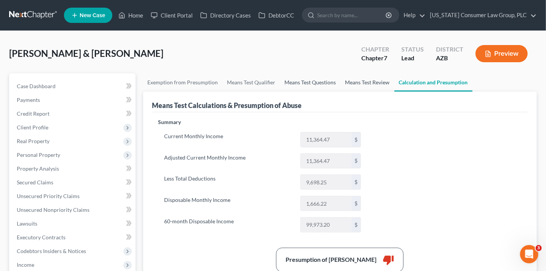
click at [366, 84] on link "Means Test Review" at bounding box center [368, 82] width 54 height 18
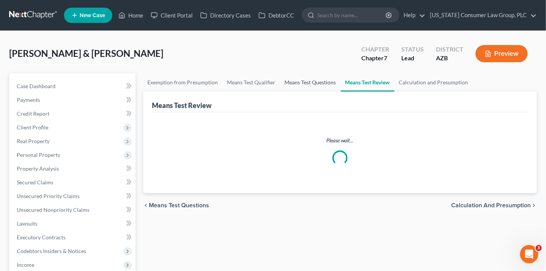
click at [313, 81] on link "Means Test Questions" at bounding box center [310, 82] width 61 height 18
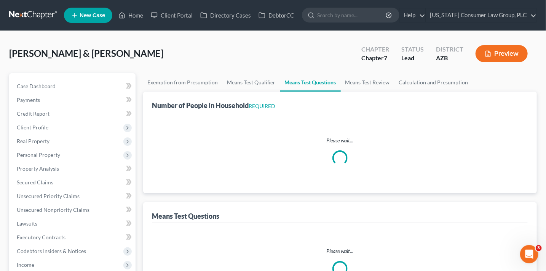
select select "0"
select select "60"
select select "1"
select select "60"
select select "4"
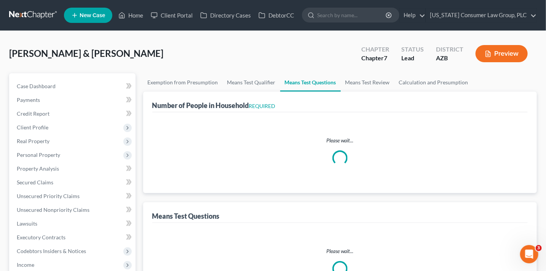
select select "2"
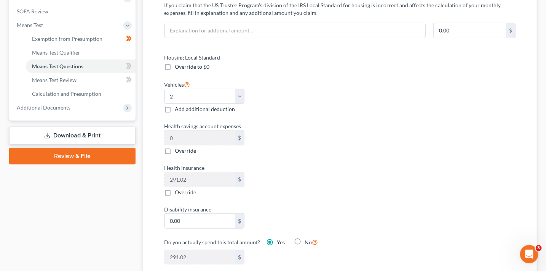
scroll to position [201, 0]
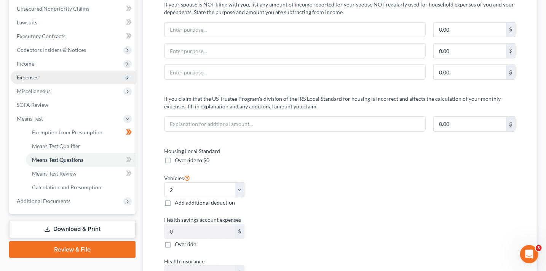
click at [35, 79] on span "Expenses" at bounding box center [28, 77] width 22 height 6
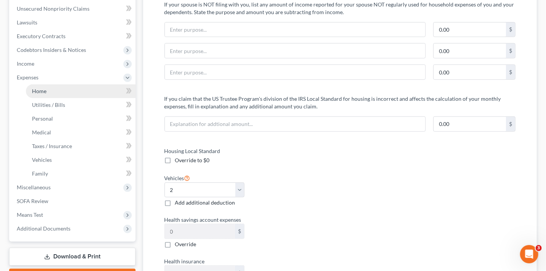
click at [34, 88] on span "Home" at bounding box center [39, 91] width 14 height 6
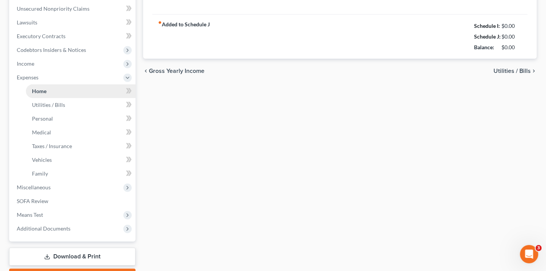
scroll to position [98, 0]
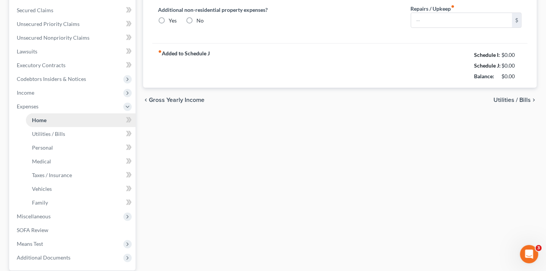
type input "2,232.28"
type input "0.00"
radio input "true"
type input "0.00"
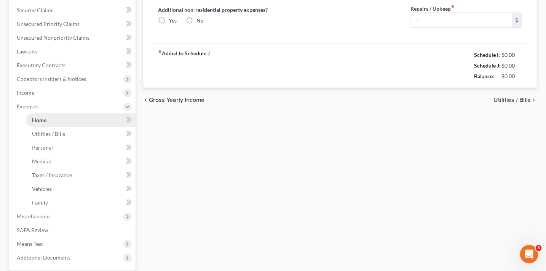
type input "0.00"
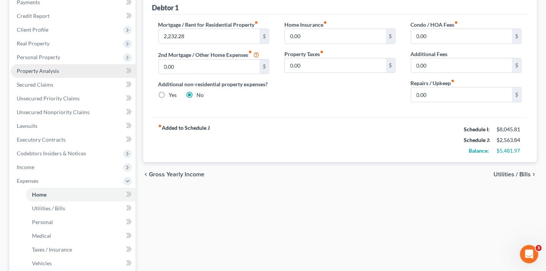
scroll to position [0, 0]
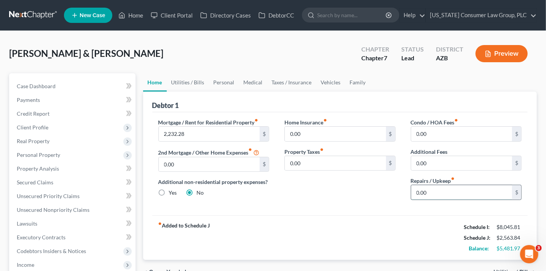
click at [453, 194] on input "0.00" at bounding box center [461, 192] width 101 height 14
type input "200"
click at [200, 84] on link "Utilities / Bills" at bounding box center [188, 82] width 42 height 18
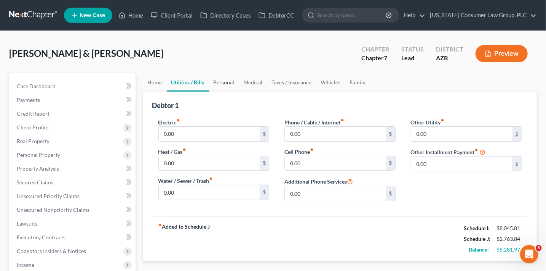
click at [221, 81] on link "Personal" at bounding box center [224, 82] width 30 height 18
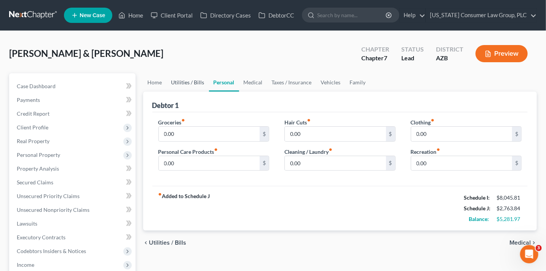
click at [186, 80] on link "Utilities / Bills" at bounding box center [188, 82] width 42 height 18
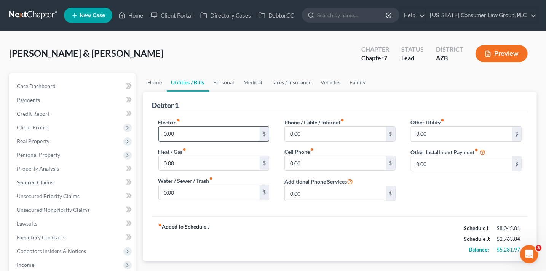
click at [171, 134] on input "0.00" at bounding box center [209, 133] width 101 height 14
type input "350.03"
type input "21.07"
type input "267.84"
type input "144.42"
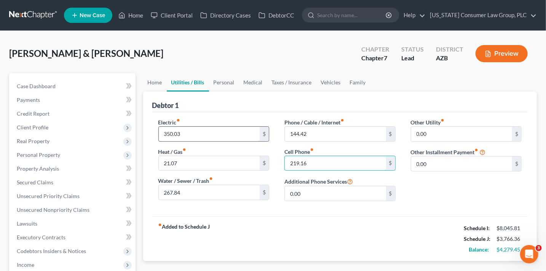
type input "219.16"
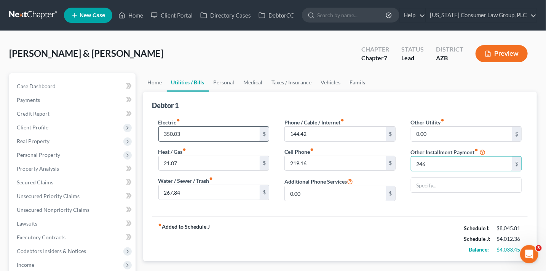
type input "246"
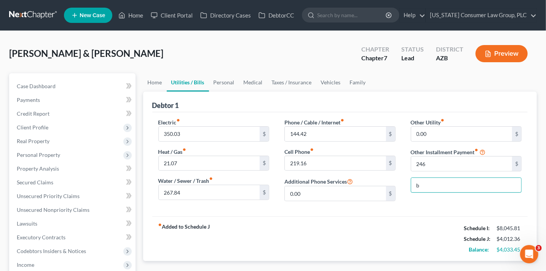
type input "Bankruptcy Legal Fees (Payment Plan)"
click at [218, 83] on link "Personal" at bounding box center [224, 82] width 30 height 18
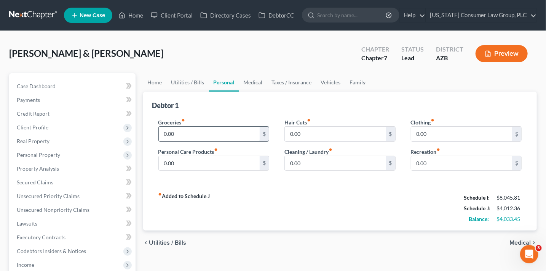
click at [201, 132] on input "0.00" at bounding box center [209, 133] width 101 height 14
type input "800"
type input "100"
type input "20"
type input "0"
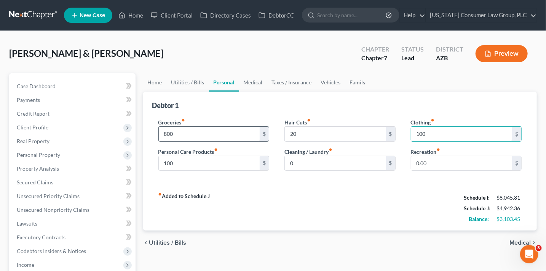
type input "100"
click at [263, 81] on link "Medical" at bounding box center [253, 82] width 28 height 18
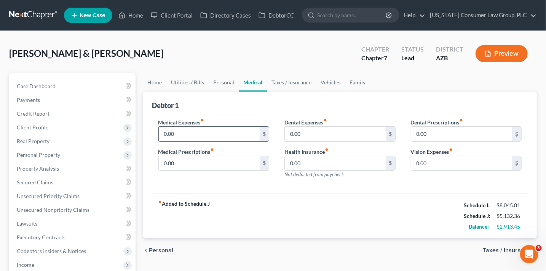
click at [194, 132] on input "0.00" at bounding box center [209, 133] width 101 height 14
type input "300"
type input "30"
type input "67"
type input "3"
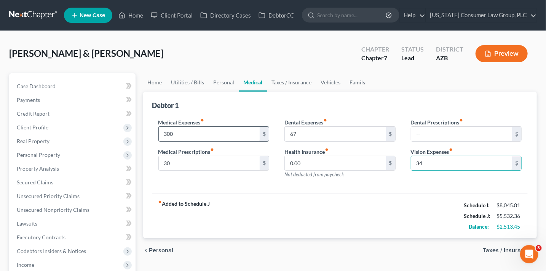
type input "34"
click at [318, 83] on link "Vehicles" at bounding box center [331, 82] width 29 height 18
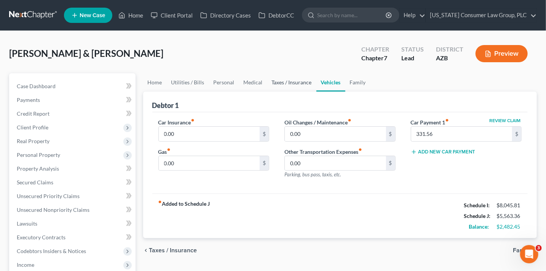
click at [306, 83] on link "Taxes / Insurance" at bounding box center [291, 82] width 49 height 18
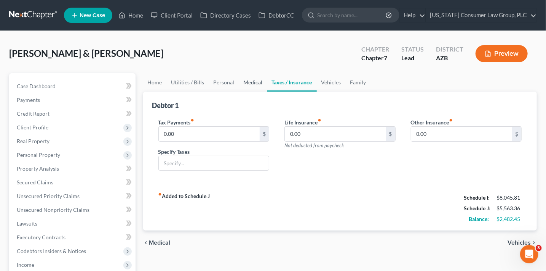
click at [246, 84] on link "Medical" at bounding box center [253, 82] width 28 height 18
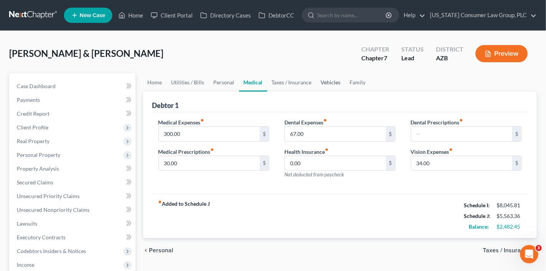
click at [330, 86] on link "Vehicles" at bounding box center [331, 82] width 29 height 18
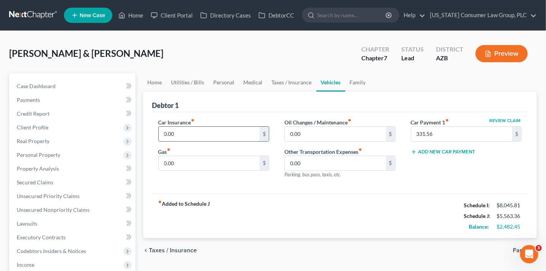
click at [186, 132] on input "0.00" at bounding box center [209, 133] width 101 height 14
type input "347.52"
type input "400"
type input "100"
click at [355, 82] on link "Family" at bounding box center [358, 82] width 25 height 18
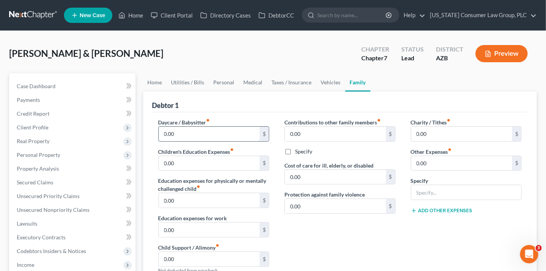
click at [184, 132] on input "0.00" at bounding box center [209, 133] width 101 height 14
type input "3"
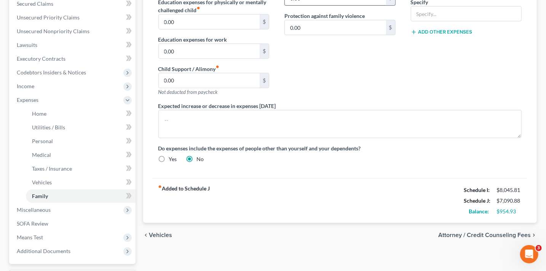
scroll to position [244, 0]
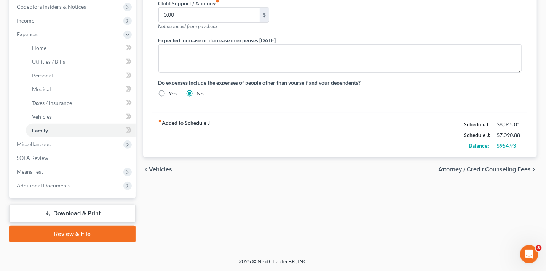
click at [464, 169] on span "Attorney / Credit Counseling Fees" at bounding box center [485, 169] width 93 height 6
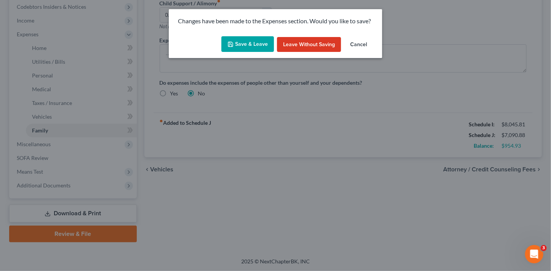
click at [250, 44] on button "Save & Leave" at bounding box center [247, 44] width 53 height 16
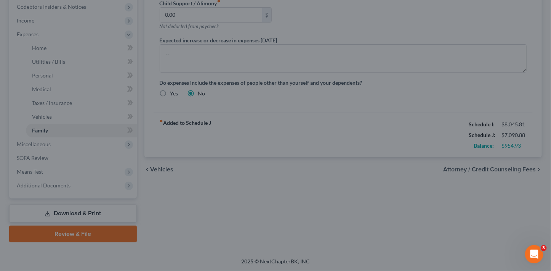
type input "680.00"
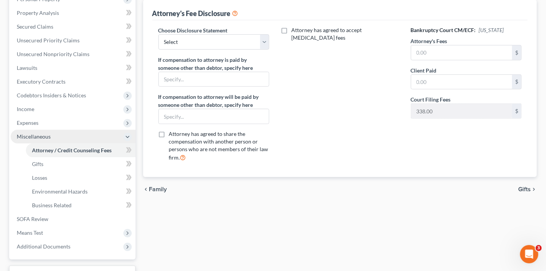
scroll to position [156, 0]
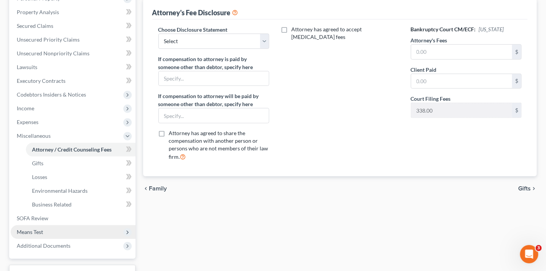
click at [46, 235] on span "Means Test" at bounding box center [73, 232] width 125 height 14
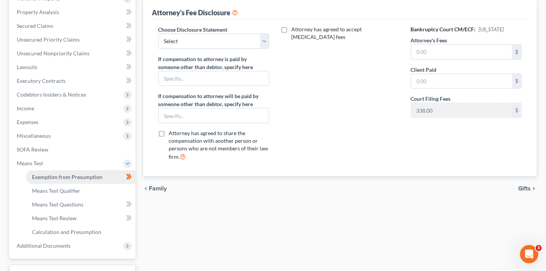
click at [80, 175] on span "Exemption from Presumption" at bounding box center [67, 176] width 70 height 6
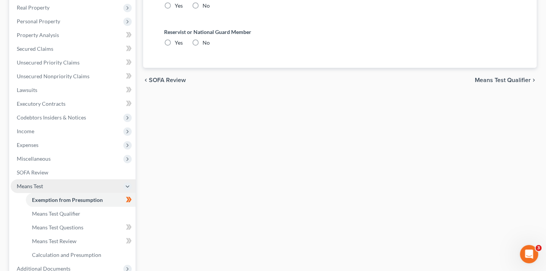
radio input "true"
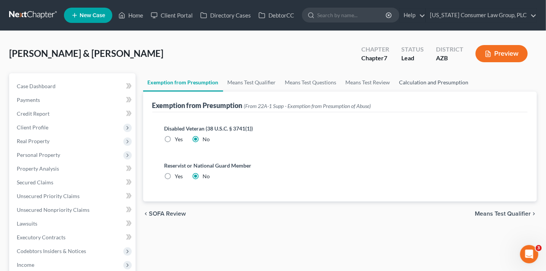
click at [402, 82] on link "Calculation and Presumption" at bounding box center [434, 82] width 78 height 18
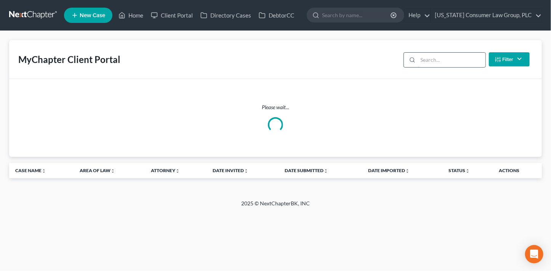
click at [435, 62] on input "search" at bounding box center [451, 60] width 67 height 14
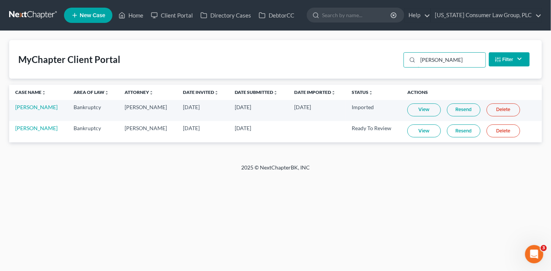
type input "kirk"
click at [413, 129] on link "View" at bounding box center [424, 130] width 34 height 13
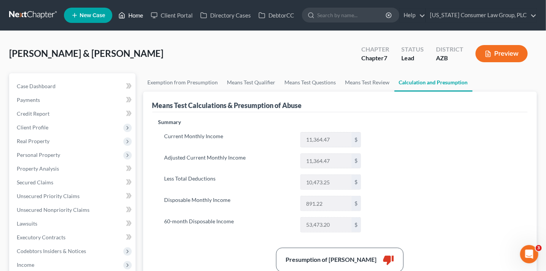
click at [136, 16] on link "Home" at bounding box center [131, 15] width 32 height 14
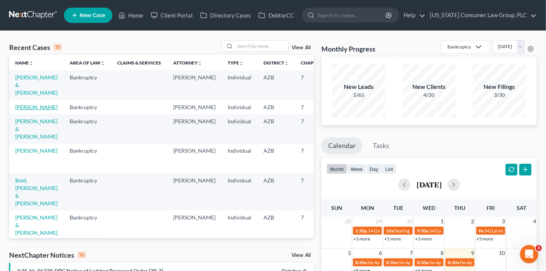
click at [24, 110] on link "[PERSON_NAME]" at bounding box center [36, 107] width 42 height 6
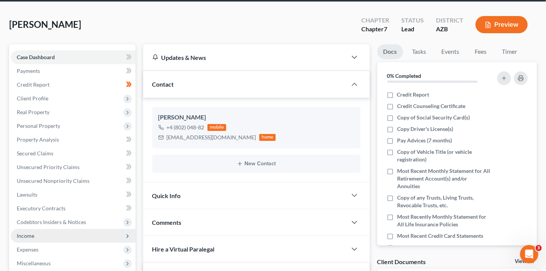
scroll to position [37, 0]
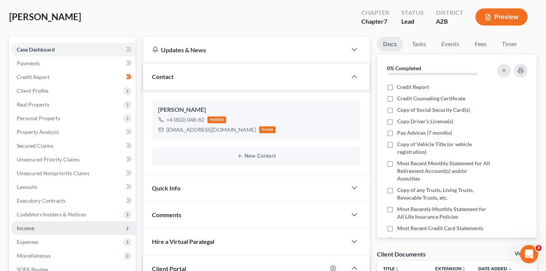
click at [32, 226] on span "Income" at bounding box center [26, 227] width 18 height 6
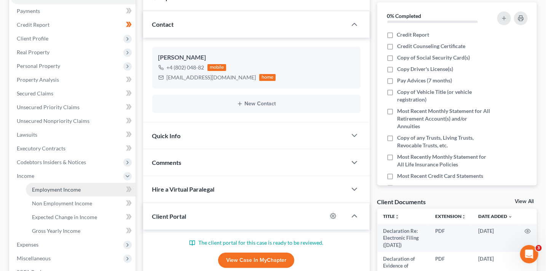
click at [56, 186] on span "Employment Income" at bounding box center [56, 189] width 49 height 6
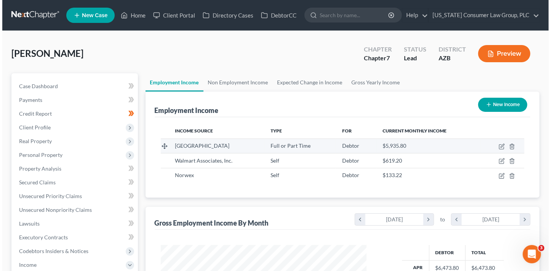
scroll to position [136, 221]
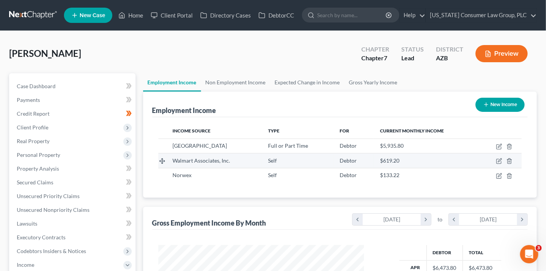
click at [500, 163] on td at bounding box center [500, 160] width 43 height 14
click at [499, 160] on icon "button" at bounding box center [499, 159] width 3 height 3
select select "1"
select select "2"
select select "0"
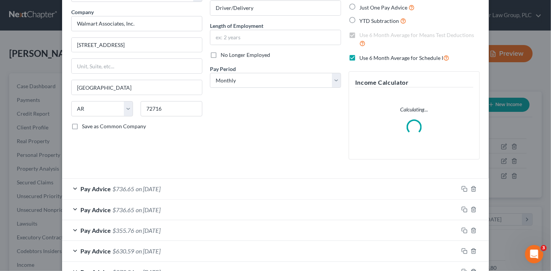
scroll to position [84, 0]
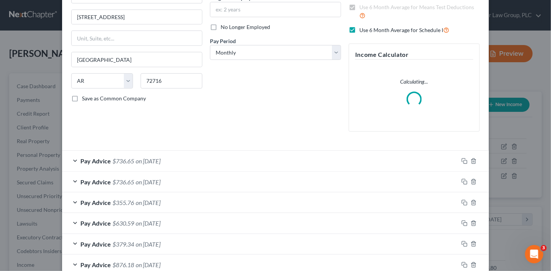
click at [291, 159] on div "Pay Advice $736.65 on 09/01/2025" at bounding box center [260, 160] width 396 height 20
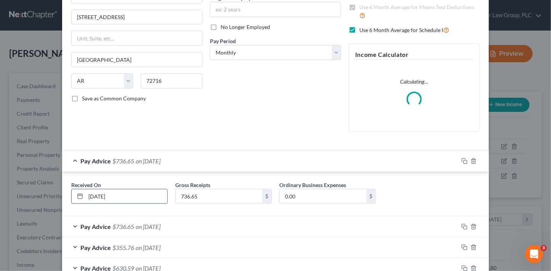
click at [156, 189] on input "09/01/2025" at bounding box center [127, 196] width 82 height 14
click at [155, 194] on input "09/01/2025" at bounding box center [127, 196] width 82 height 14
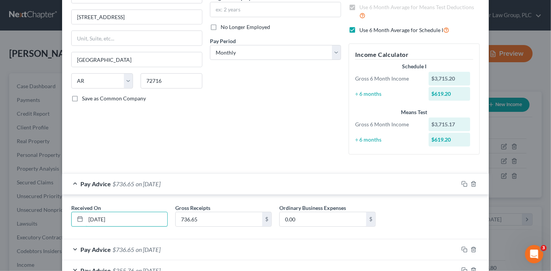
type input "09/30/25"
click at [219, 218] on input "736.65" at bounding box center [219, 219] width 86 height 14
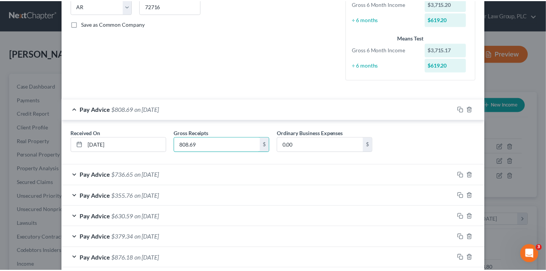
scroll to position [218, 0]
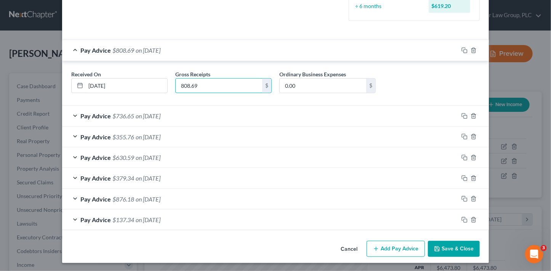
type input "808.69"
click at [447, 248] on button "Save & Close" at bounding box center [454, 248] width 52 height 16
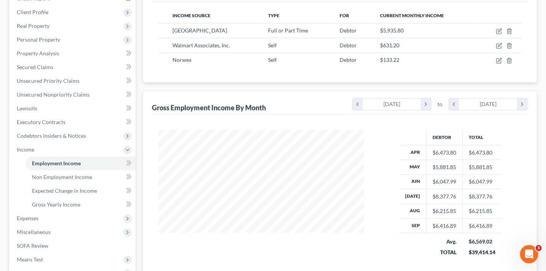
scroll to position [179, 0]
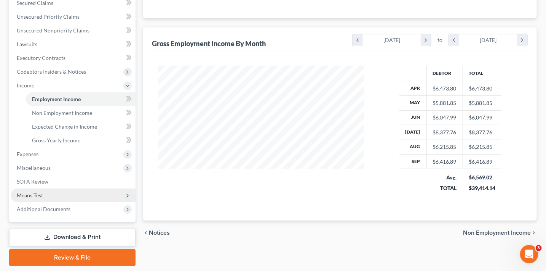
click at [51, 191] on span "Means Test" at bounding box center [73, 195] width 125 height 14
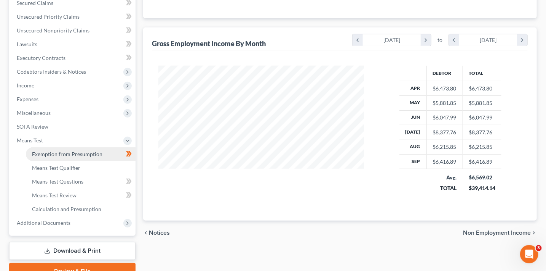
click at [75, 155] on span "Exemption from Presumption" at bounding box center [67, 153] width 70 height 6
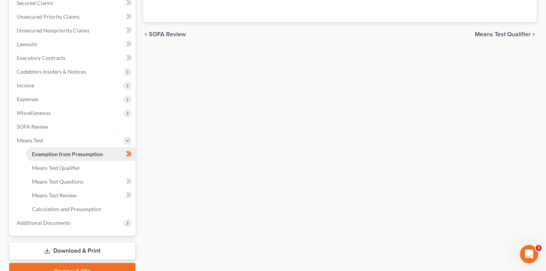
radio input "true"
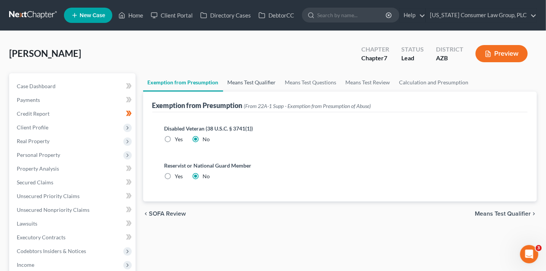
click at [271, 78] on link "Means Test Qualifier" at bounding box center [252, 82] width 58 height 18
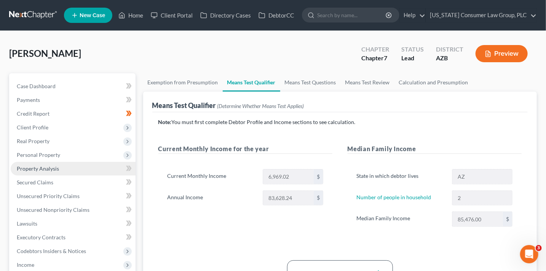
click at [49, 169] on span "Property Analysis" at bounding box center [38, 168] width 42 height 6
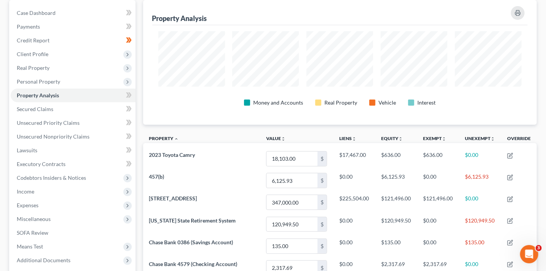
scroll to position [82, 0]
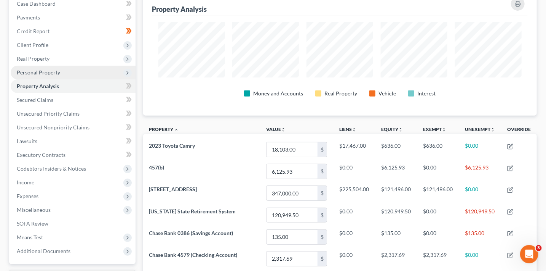
click at [45, 72] on span "Personal Property" at bounding box center [38, 72] width 43 height 6
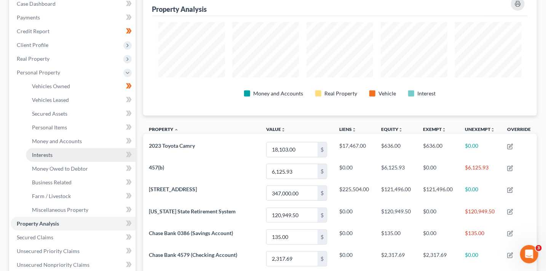
click at [74, 152] on link "Interests" at bounding box center [81, 155] width 110 height 14
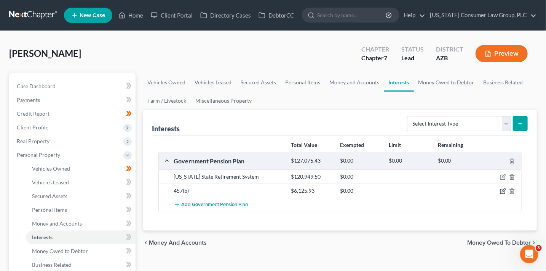
click at [504, 192] on icon "button" at bounding box center [503, 191] width 6 height 6
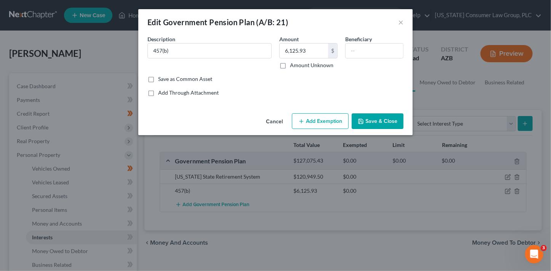
click at [323, 122] on button "Add Exemption" at bounding box center [320, 121] width 57 height 16
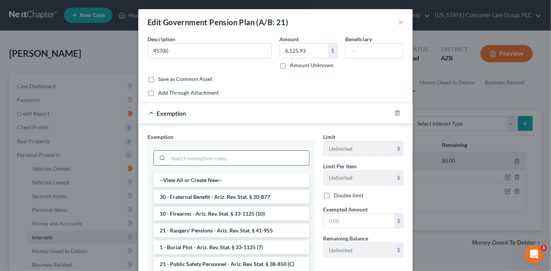
click at [237, 157] on input "search" at bounding box center [238, 157] width 141 height 14
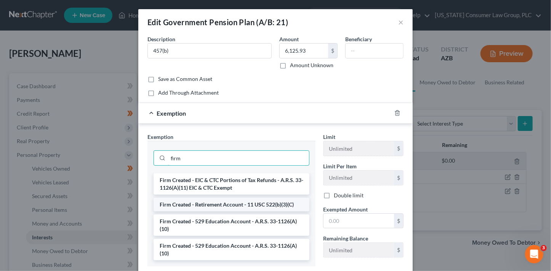
type input "firm"
click at [277, 207] on li "Firm Created - Retirement Account - 11 USC 522(b)(3)(C)" at bounding box center [232, 204] width 156 height 14
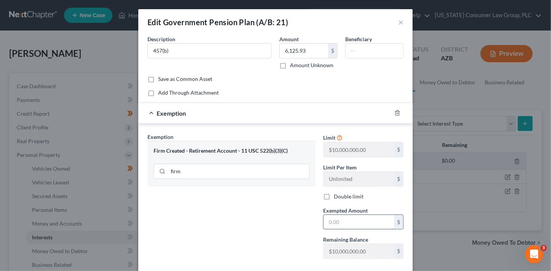
click at [344, 221] on input "text" at bounding box center [358, 222] width 70 height 14
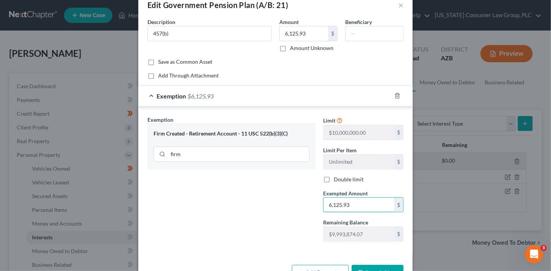
scroll to position [41, 0]
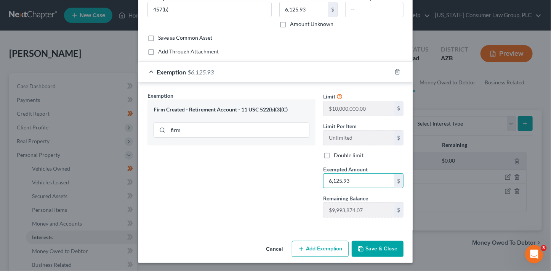
type input "6,125.93"
click at [362, 246] on icon "button" at bounding box center [361, 248] width 6 height 6
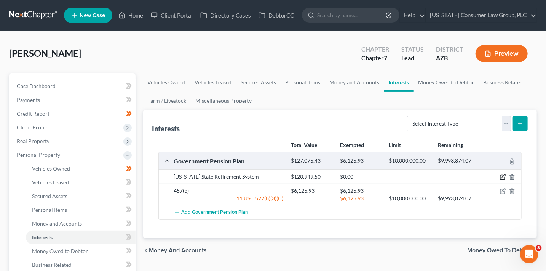
click at [503, 176] on icon "button" at bounding box center [503, 177] width 6 height 6
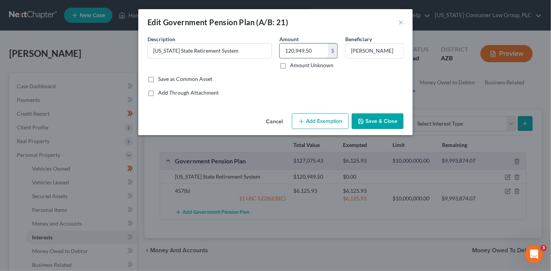
click at [315, 53] on input "120,949.50" at bounding box center [304, 50] width 48 height 14
click at [332, 124] on button "Add Exemption" at bounding box center [320, 121] width 57 height 16
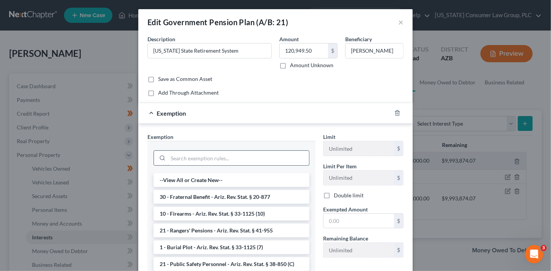
click at [237, 161] on input "search" at bounding box center [238, 157] width 141 height 14
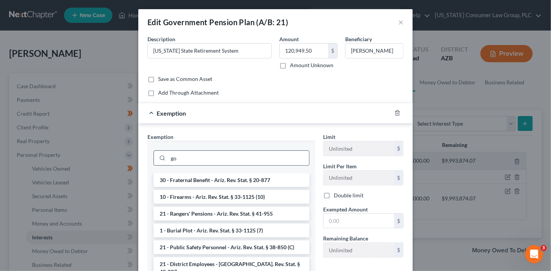
type input "g"
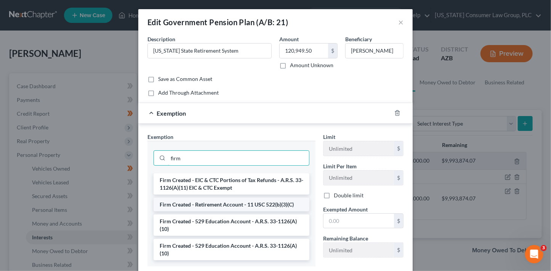
type input "firm"
click at [269, 207] on li "Firm Created - Retirement Account - 11 USC 522(b)(3)(C)" at bounding box center [232, 204] width 156 height 14
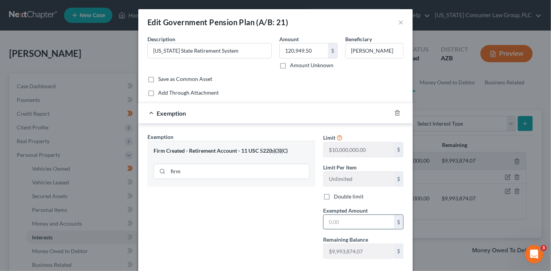
click at [354, 226] on input "text" at bounding box center [358, 222] width 70 height 14
paste input "120,949.50"
type input "120,949.50"
click at [251, 205] on div "Exemption Set must be selected for CA. Exemption * Firm Created - Retirement Ac…" at bounding box center [232, 199] width 176 height 132
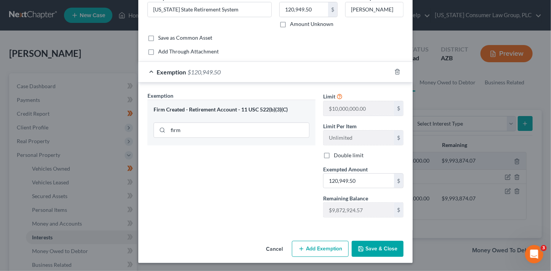
click at [374, 248] on button "Save & Close" at bounding box center [378, 248] width 52 height 16
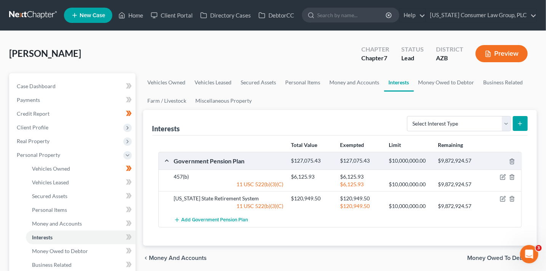
scroll to position [1, 0]
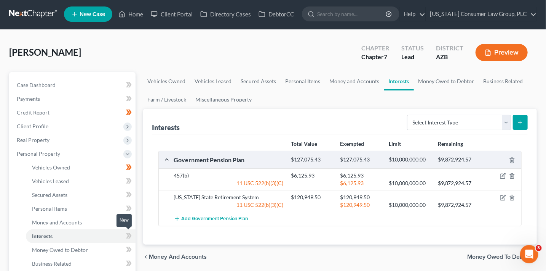
click at [129, 231] on icon at bounding box center [129, 236] width 6 height 10
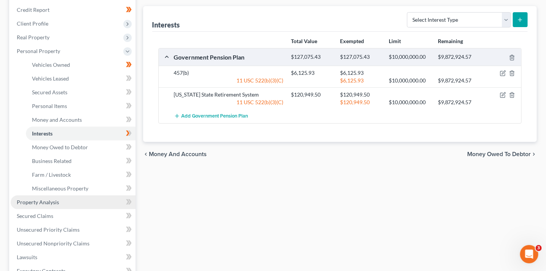
click at [48, 203] on span "Property Analysis" at bounding box center [38, 202] width 42 height 6
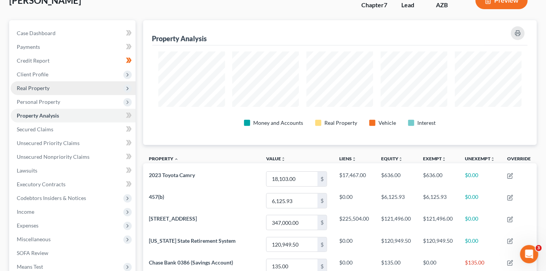
scroll to position [45, 0]
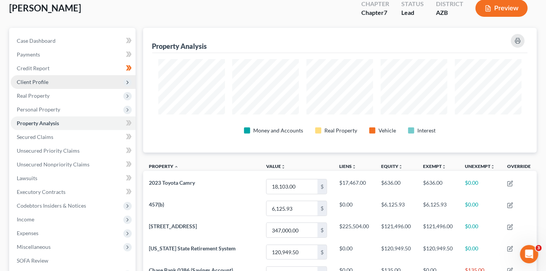
click at [41, 79] on span "Client Profile" at bounding box center [33, 81] width 32 height 6
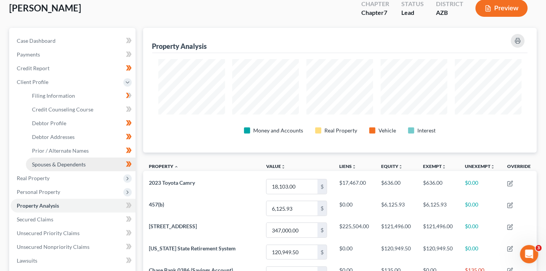
click at [65, 164] on span "Spouses & Dependents" at bounding box center [59, 164] width 54 height 6
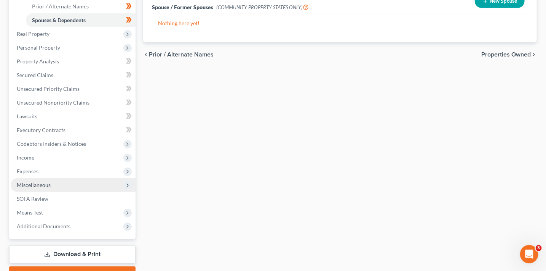
scroll to position [190, 0]
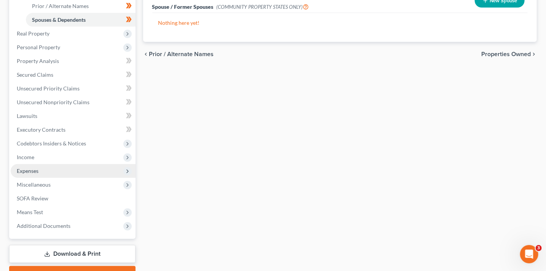
click at [49, 166] on span "Expenses" at bounding box center [73, 171] width 125 height 14
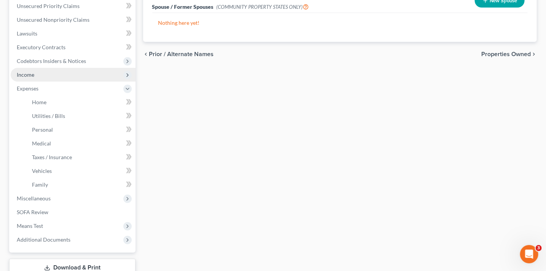
click at [45, 77] on span "Income" at bounding box center [73, 75] width 125 height 14
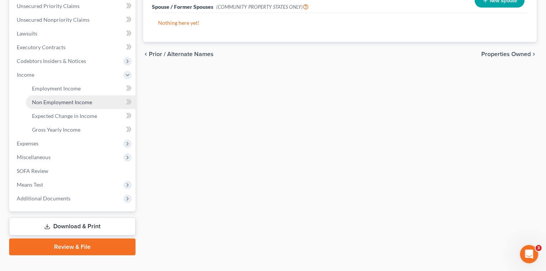
click at [50, 101] on span "Non Employment Income" at bounding box center [62, 102] width 60 height 6
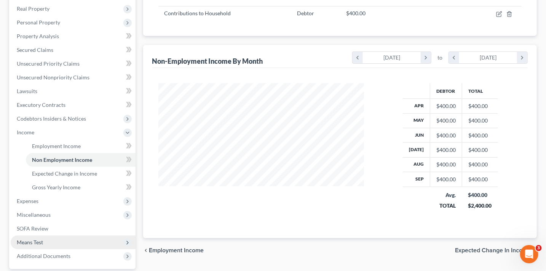
scroll to position [203, 0]
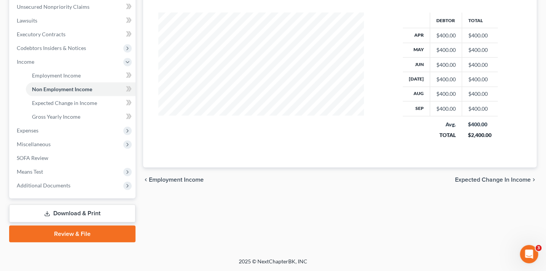
click at [107, 237] on link "Review & File" at bounding box center [72, 233] width 126 height 17
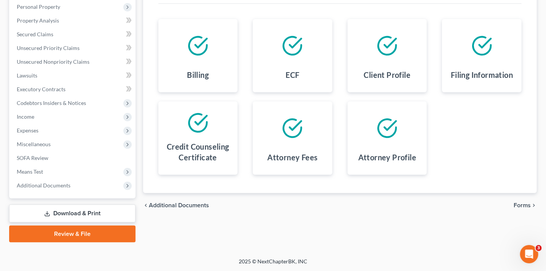
click at [520, 202] on span "Forms" at bounding box center [522, 205] width 17 height 6
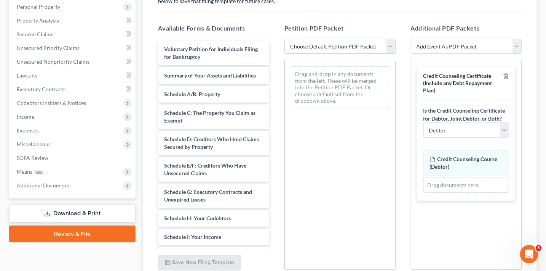
click at [341, 51] on select "Choose Default Petition PDF Packet Complete Bankruptcy Petition (all forms and …" at bounding box center [340, 46] width 111 height 15
select select "1"
click at [285, 39] on select "Choose Default Petition PDF Packet Complete Bankruptcy Petition (all forms and …" at bounding box center [340, 46] width 111 height 15
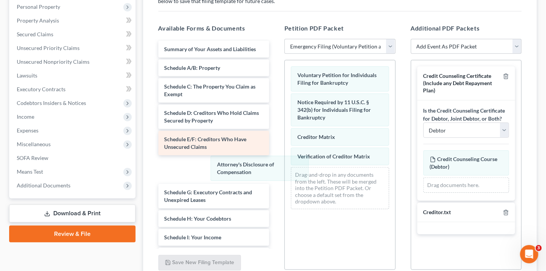
drag, startPoint x: 344, startPoint y: 171, endPoint x: 244, endPoint y: 154, distance: 101.7
click at [285, 155] on div "Attorney's Disclosure of Compensation Voluntary Petition for Individuals Filing…" at bounding box center [340, 137] width 110 height 155
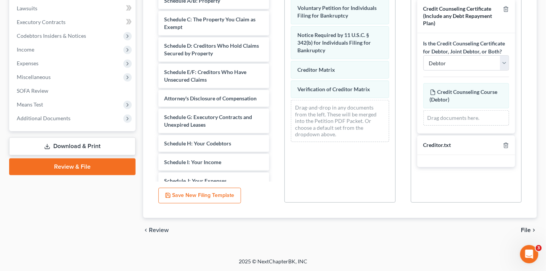
click at [530, 229] on span "File" at bounding box center [526, 230] width 10 height 6
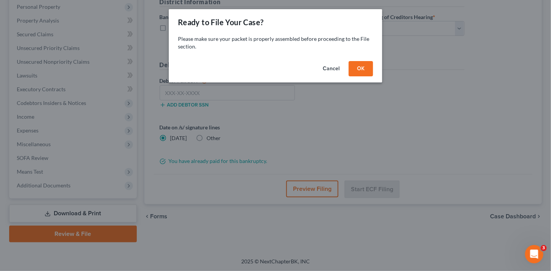
click at [366, 68] on button "OK" at bounding box center [361, 68] width 24 height 15
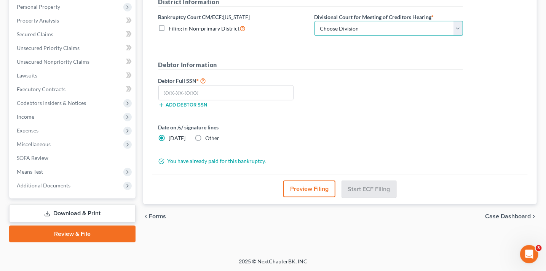
click at [407, 29] on select "Choose Division Phoenix Tucson Yuma Prescott" at bounding box center [389, 28] width 149 height 15
select select "1"
click at [315, 21] on select "Choose Division Phoenix Tucson Yuma Prescott" at bounding box center [389, 28] width 149 height 15
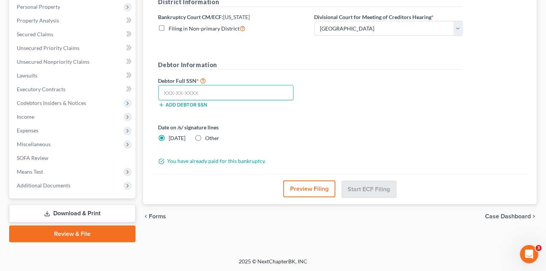
click at [208, 90] on input "text" at bounding box center [226, 92] width 136 height 15
type input "556-13-4254"
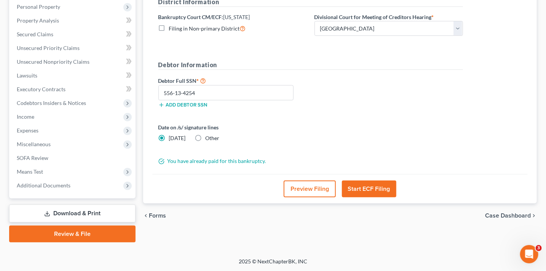
click at [306, 186] on button "Preview Filing" at bounding box center [310, 188] width 52 height 17
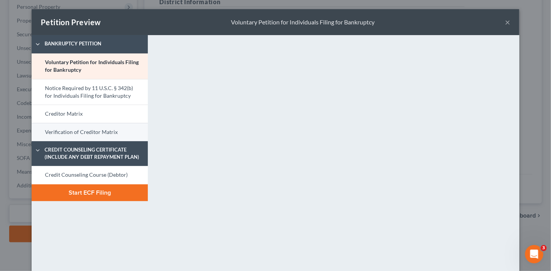
click at [68, 129] on link "Verification of Creditor Matrix" at bounding box center [90, 132] width 116 height 18
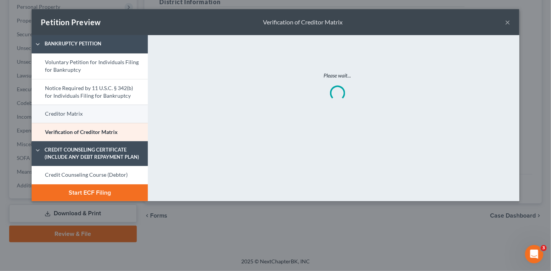
click at [74, 118] on link "Creditor Matrix" at bounding box center [90, 113] width 116 height 18
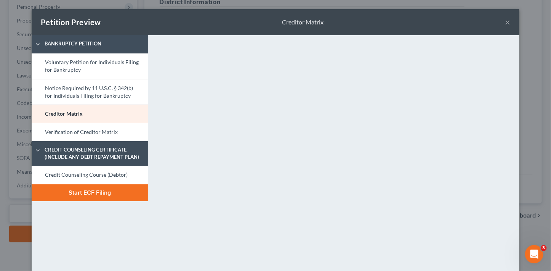
drag, startPoint x: 511, startPoint y: 23, endPoint x: 504, endPoint y: 25, distance: 6.4
click at [510, 23] on div "Petition Preview Creditor Matrix ×" at bounding box center [276, 22] width 488 height 26
click at [505, 23] on button "×" at bounding box center [507, 22] width 5 height 9
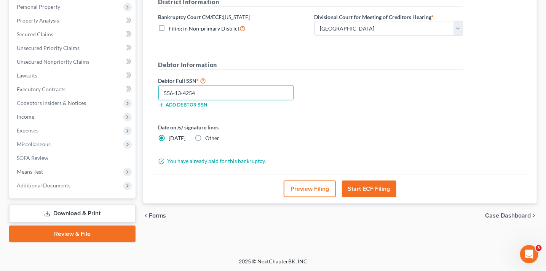
click at [226, 90] on input "556-13-4254" at bounding box center [226, 92] width 136 height 15
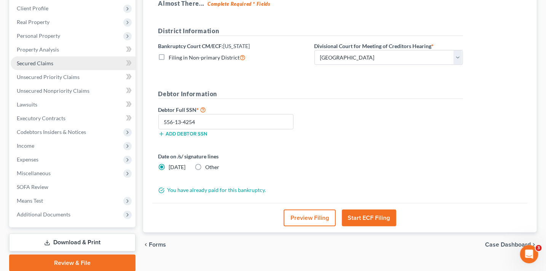
click at [25, 65] on span "Secured Claims" at bounding box center [35, 63] width 37 height 6
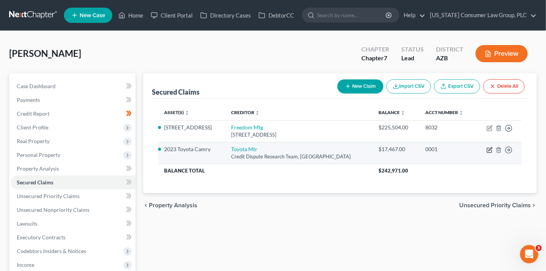
click at [490, 148] on icon "button" at bounding box center [490, 148] width 3 height 3
select select "45"
select select "2"
select select "0"
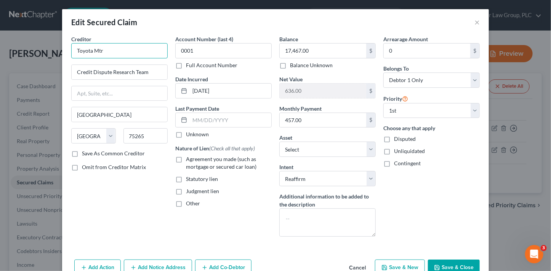
click at [139, 54] on input "Toyota Mtr" at bounding box center [119, 50] width 96 height 15
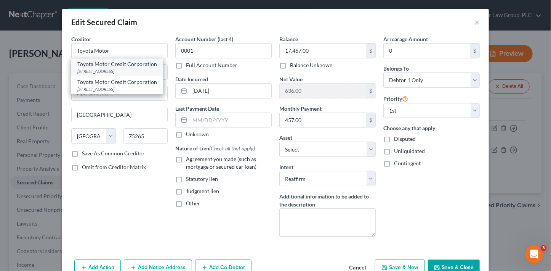
click at [142, 70] on div "10040 North 25th Avenue Suite 200, Phoenix, AZ 85021" at bounding box center [117, 71] width 80 height 6
type input "Toyota Motor Credit Corporation"
type input "10040 North 25th Avenue"
type input "Suite 200"
type input "Phoenix"
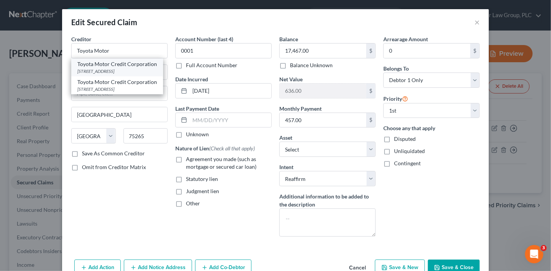
select select "3"
type input "85021"
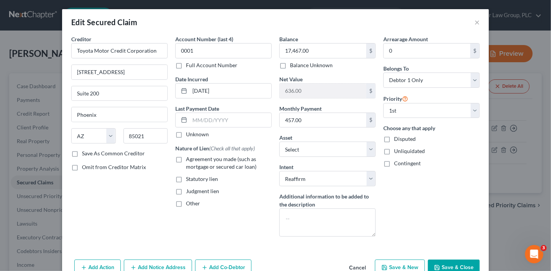
click at [188, 161] on span "Agreement you made (such as mortgage or secured car loan)" at bounding box center [221, 162] width 70 height 14
click at [189, 160] on input "Agreement you made (such as mortgage or secured car loan)" at bounding box center [191, 157] width 5 height 5
checkbox input "true"
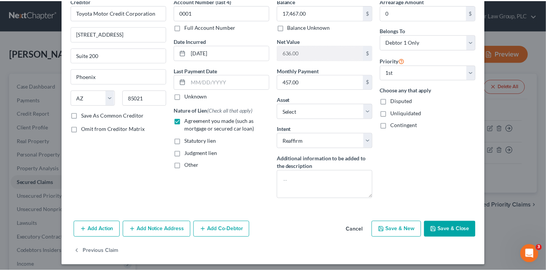
scroll to position [41, 0]
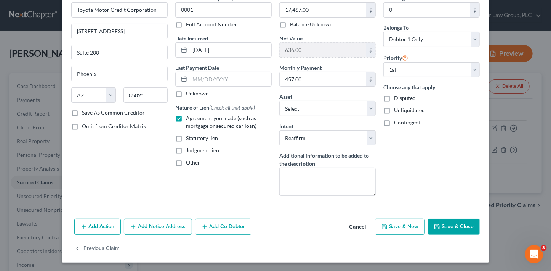
click at [451, 229] on button "Save & Close" at bounding box center [454, 226] width 52 height 16
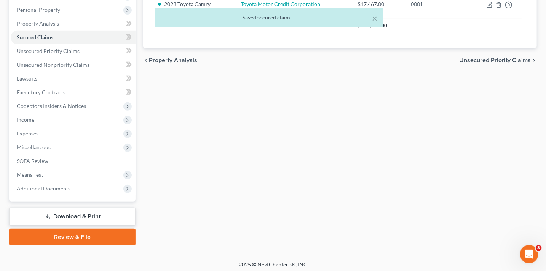
scroll to position [148, 0]
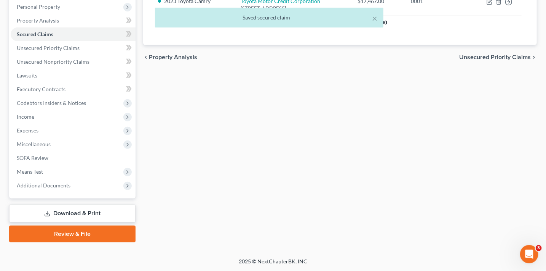
click at [96, 239] on link "Review & File" at bounding box center [72, 233] width 126 height 17
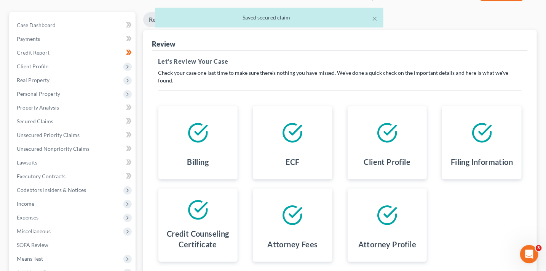
scroll to position [118, 0]
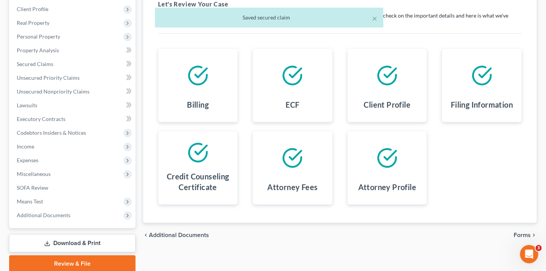
click at [517, 232] on span "Forms" at bounding box center [522, 235] width 17 height 6
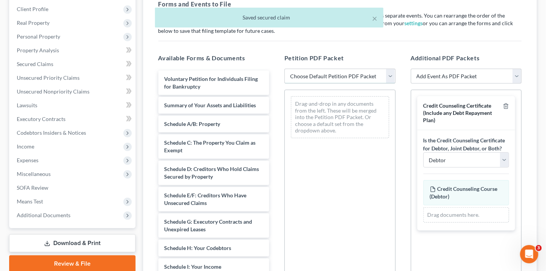
click at [333, 76] on select "Choose Default Petition PDF Packet Complete Bankruptcy Petition (all forms and …" at bounding box center [340, 76] width 111 height 15
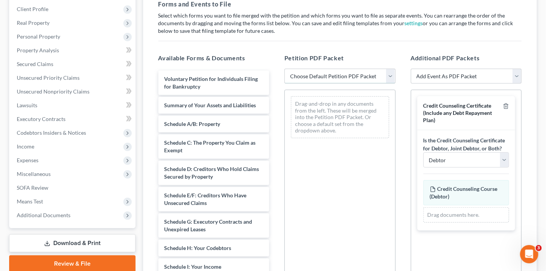
select select "1"
click at [285, 69] on select "Choose Default Petition PDF Packet Complete Bankruptcy Petition (all forms and …" at bounding box center [340, 76] width 111 height 15
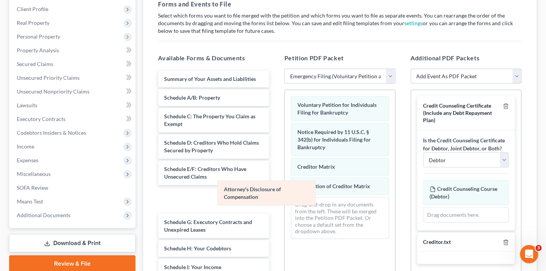
drag, startPoint x: 326, startPoint y: 209, endPoint x: 251, endPoint y: 190, distance: 77.3
click at [285, 192] on div "Attorney's Disclosure of Compensation Voluntary Petition for Individuals Filing…" at bounding box center [340, 167] width 110 height 155
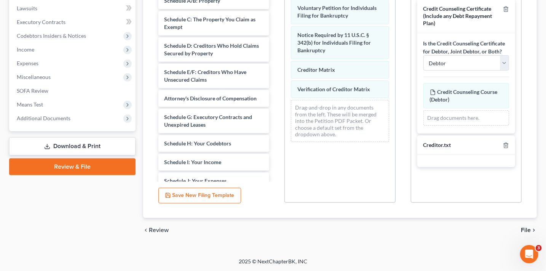
click at [525, 231] on span "File" at bounding box center [526, 230] width 10 height 6
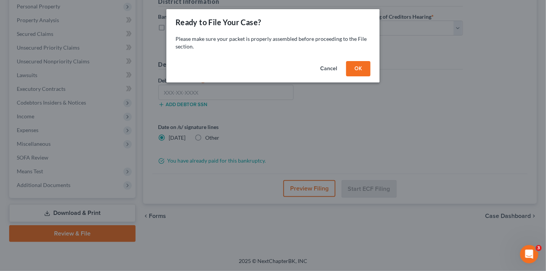
scroll to position [148, 0]
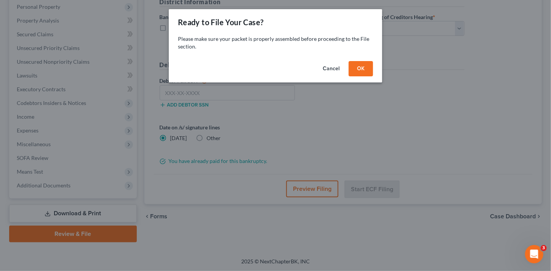
click at [371, 69] on button "OK" at bounding box center [361, 68] width 24 height 15
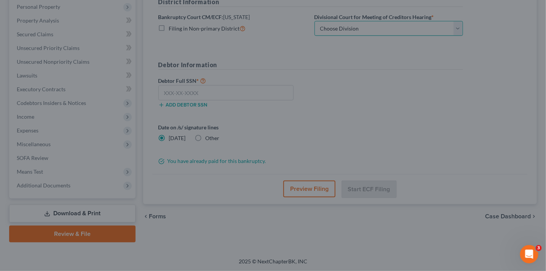
click at [360, 32] on select "Choose Division Phoenix Tucson Yuma Prescott" at bounding box center [389, 28] width 149 height 15
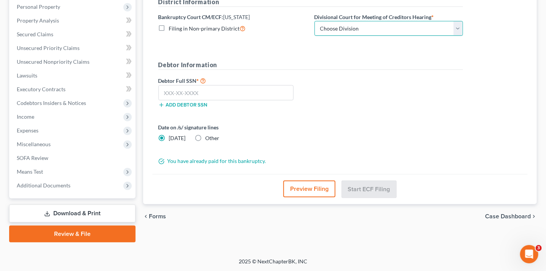
select select "1"
click at [315, 21] on select "Choose Division Phoenix Tucson Yuma Prescott" at bounding box center [389, 28] width 149 height 15
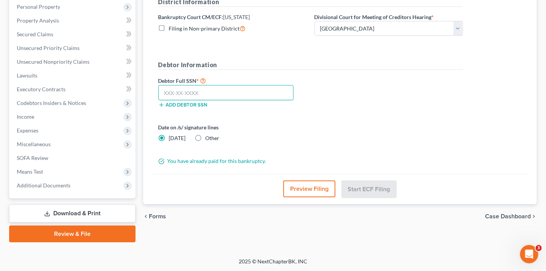
click at [239, 97] on input "text" at bounding box center [226, 92] width 136 height 15
type input "556-13-4254"
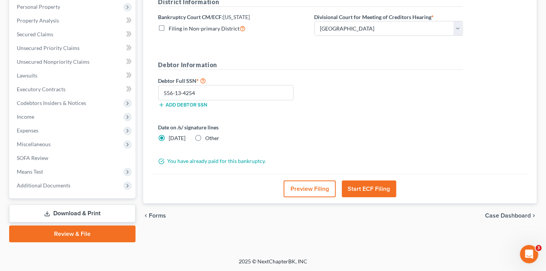
click at [320, 189] on button "Preview Filing" at bounding box center [310, 188] width 52 height 17
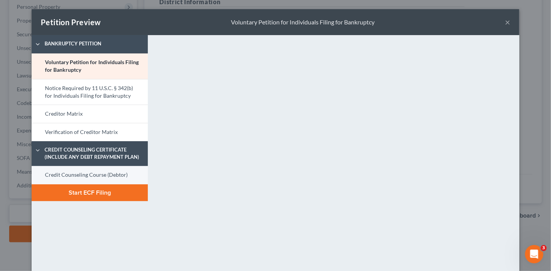
click at [122, 171] on link "Credit Counseling Course (Debtor)" at bounding box center [90, 175] width 116 height 18
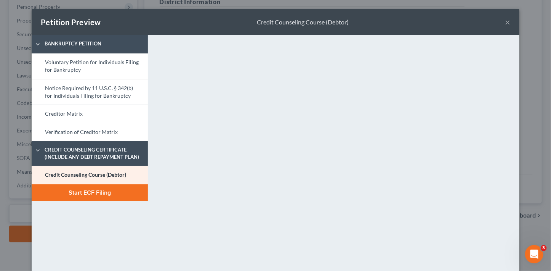
click at [77, 189] on button "Start ECF Filing" at bounding box center [90, 192] width 116 height 17
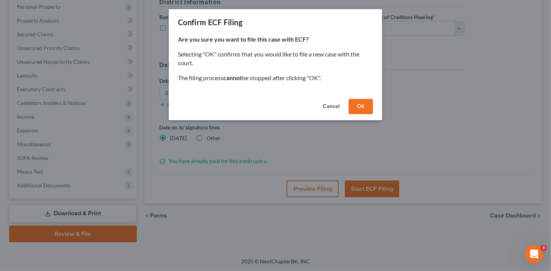
click at [351, 108] on button "OK" at bounding box center [361, 106] width 24 height 15
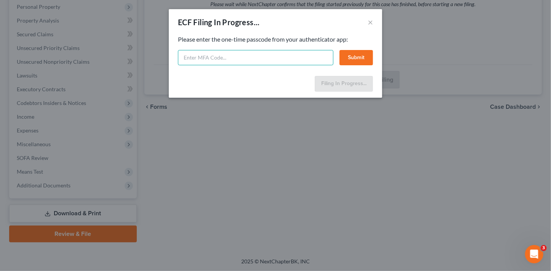
click at [319, 56] on input "text" at bounding box center [255, 57] width 155 height 15
type input "057547"
click at [359, 53] on button "Submit" at bounding box center [356, 57] width 34 height 15
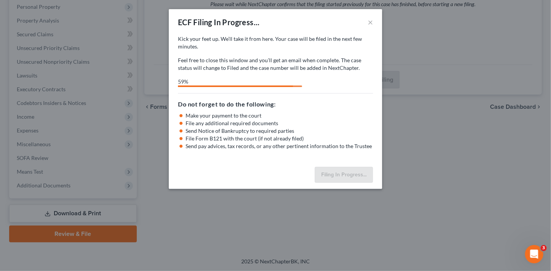
select select "1"
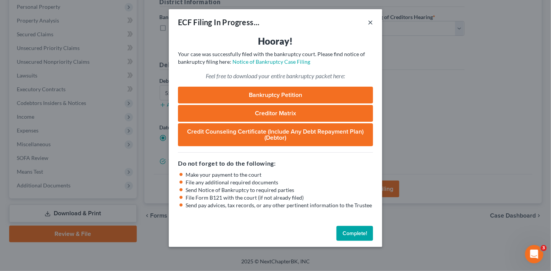
click at [370, 24] on button "×" at bounding box center [370, 22] width 5 height 9
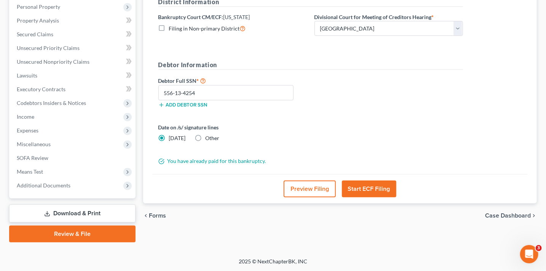
scroll to position [0, 0]
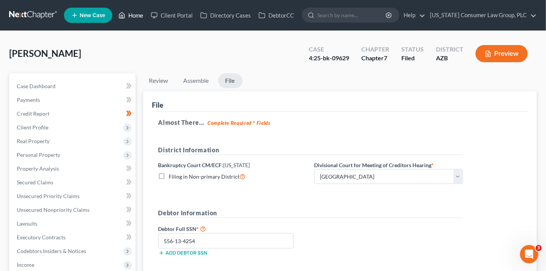
click at [132, 17] on link "Home" at bounding box center [131, 15] width 32 height 14
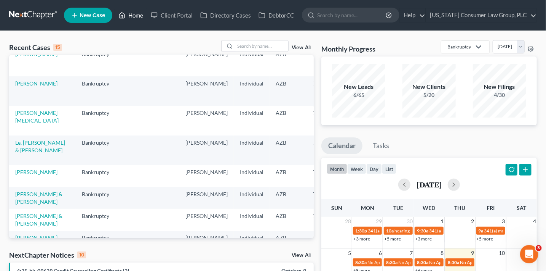
scroll to position [57, 0]
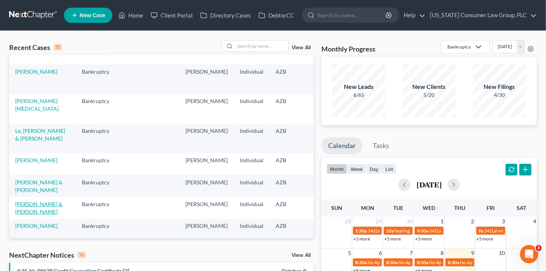
click at [35, 209] on link "[PERSON_NAME] & [PERSON_NAME]" at bounding box center [38, 207] width 47 height 14
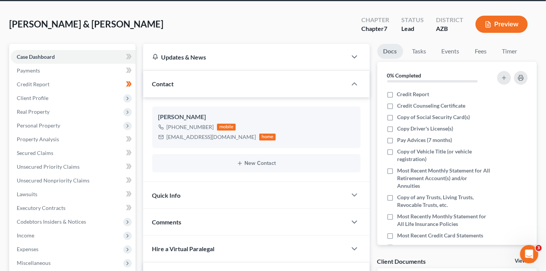
scroll to position [33, 0]
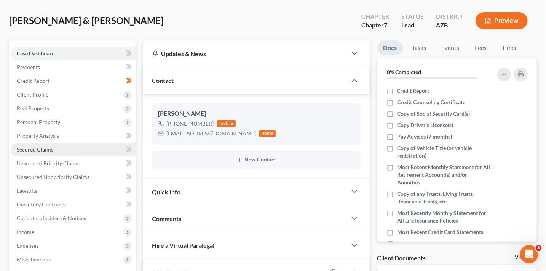
click at [70, 154] on link "Secured Claims" at bounding box center [73, 149] width 125 height 14
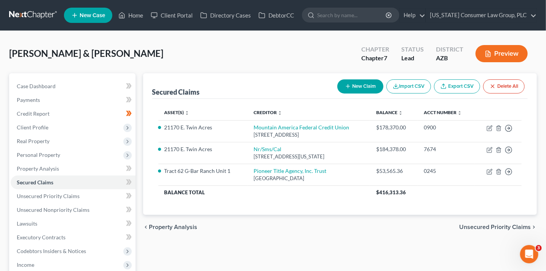
click at [355, 88] on button "New Claim" at bounding box center [361, 86] width 46 height 14
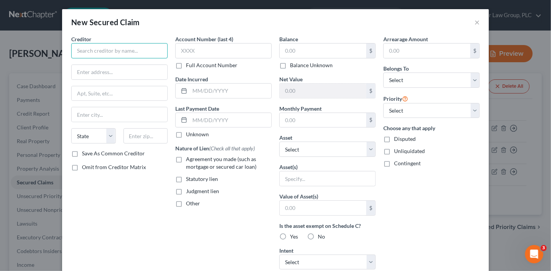
click at [104, 48] on input "text" at bounding box center [119, 50] width 96 height 15
type input "Courtney Wood"
click at [210, 154] on div "Nature of Lien (Check all that apply) Agreement you made (such as mortgage or s…" at bounding box center [223, 175] width 96 height 63
click at [211, 160] on span "Agreement you made (such as mortgage or secured car loan)" at bounding box center [221, 162] width 70 height 14
click at [194, 160] on input "Agreement you made (such as mortgage or secured car loan)" at bounding box center [191, 157] width 5 height 5
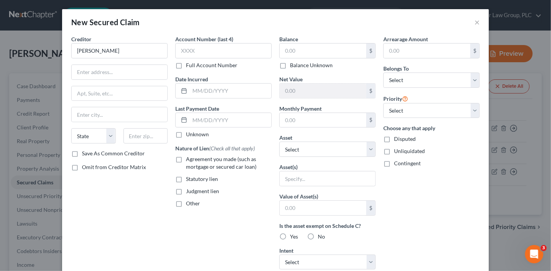
checkbox input "true"
click at [314, 51] on input "text" at bounding box center [323, 50] width 86 height 14
type input "8,000"
select select "0"
type input "50"
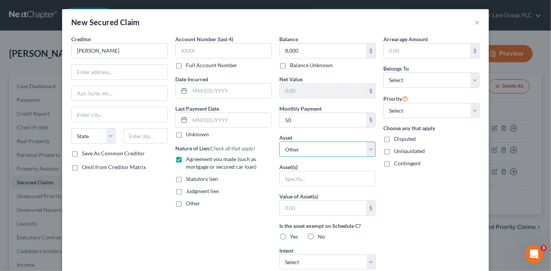
click at [309, 147] on select "Select Other Multiple Assets Tract 62 G-Bar Ranch Unit 1 - $58000.0 Forget Me N…" at bounding box center [327, 148] width 96 height 15
select select "14"
click at [279, 141] on select "Select Other Multiple Assets Tract 62 G-Bar Ranch Unit 1 - $58000.0 Forget Me N…" at bounding box center [327, 148] width 96 height 15
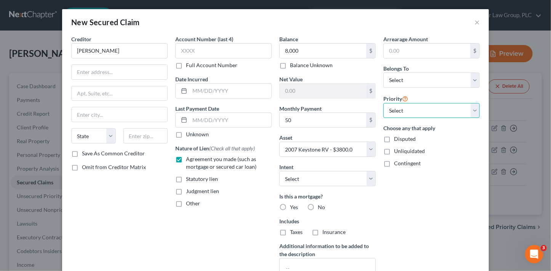
click at [402, 110] on select "Select 1st 2nd 3rd 4th 5th 6th 7th 8th 9th 10th 11th 12th 13th 14th 15th 16th 1…" at bounding box center [431, 110] width 96 height 15
select select "0"
click at [383, 103] on select "Select 1st 2nd 3rd 4th 5th 6th 7th 8th 9th 10th 11th 12th 13th 14th 15th 16th 1…" at bounding box center [431, 110] width 96 height 15
click at [407, 80] on select "Select Debtor 1 Only Debtor 2 Only Debtor 1 And Debtor 2 Only At Least One Of T…" at bounding box center [431, 79] width 96 height 15
select select "1"
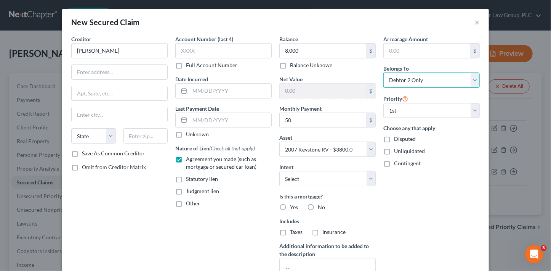
click at [383, 72] on select "Select Debtor 1 Only Debtor 2 Only Debtor 1 And Debtor 2 Only At Least One Of T…" at bounding box center [431, 79] width 96 height 15
click at [321, 183] on select "Select Surrender Redeem Reaffirm Avoid Other" at bounding box center [327, 178] width 96 height 15
select select "2"
click at [279, 171] on select "Select Surrender Redeem Reaffirm Avoid Other" at bounding box center [327, 178] width 96 height 15
click at [318, 208] on label "No" at bounding box center [321, 207] width 7 height 8
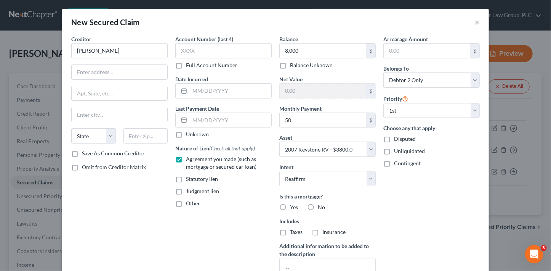
click at [321, 208] on input "No" at bounding box center [323, 205] width 5 height 5
radio input "true"
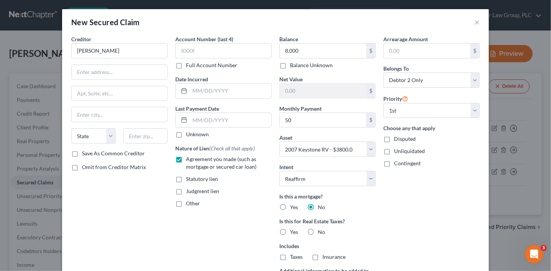
click at [318, 234] on label "No" at bounding box center [321, 232] width 7 height 8
click at [321, 233] on input "No" at bounding box center [323, 230] width 5 height 5
radio input "true"
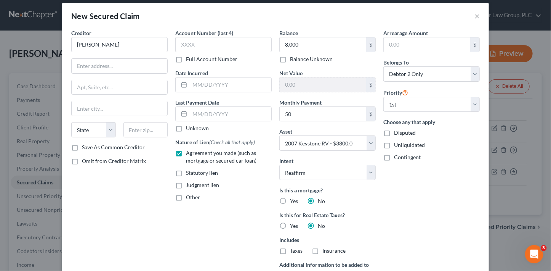
scroll to position [3, 0]
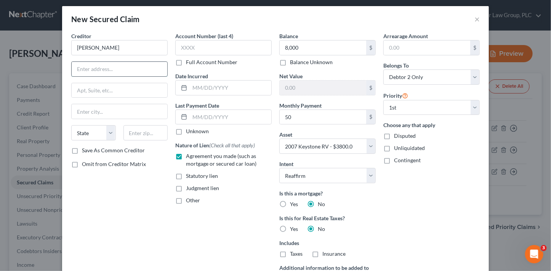
click at [123, 68] on input "text" at bounding box center [120, 69] width 96 height 14
type input "5320 E. Escondido Cir."
type input "Mesa"
type input "85206"
select select "3"
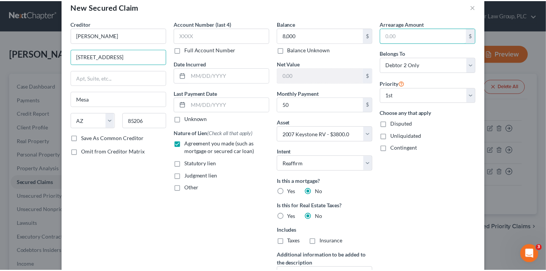
scroll to position [93, 0]
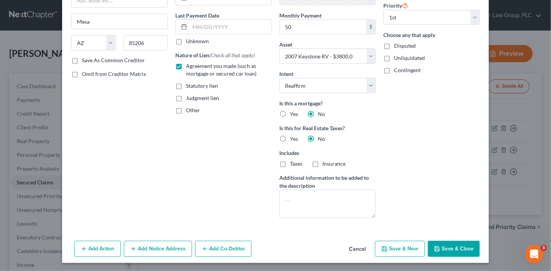
click at [455, 250] on button "Save & Close" at bounding box center [454, 248] width 52 height 16
select select
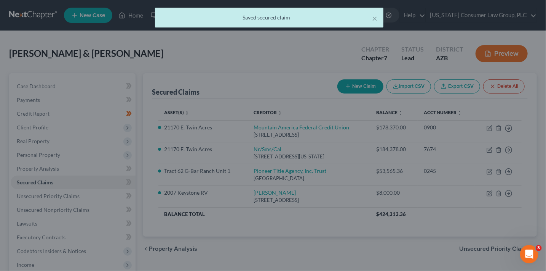
scroll to position [0, 0]
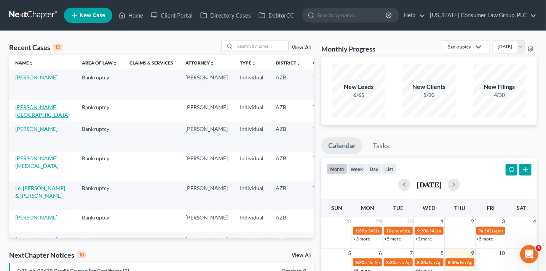
click at [23, 105] on link "[PERSON_NAME][GEOGRAPHIC_DATA]" at bounding box center [42, 111] width 54 height 14
click at [23, 106] on link "Johnson, Clifton" at bounding box center [42, 111] width 54 height 14
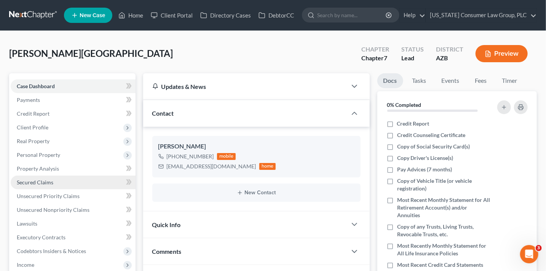
click at [45, 182] on span "Secured Claims" at bounding box center [35, 182] width 37 height 6
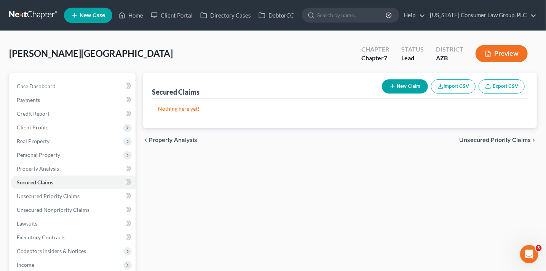
click at [414, 80] on button "New Claim" at bounding box center [405, 86] width 46 height 14
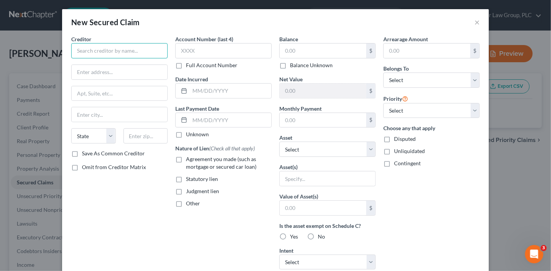
click at [145, 51] on input "text" at bounding box center [119, 50] width 96 height 15
type input "courtney Wood"
type input "5320 E. Escondido Cir."
type input "85206"
type input "Mesa"
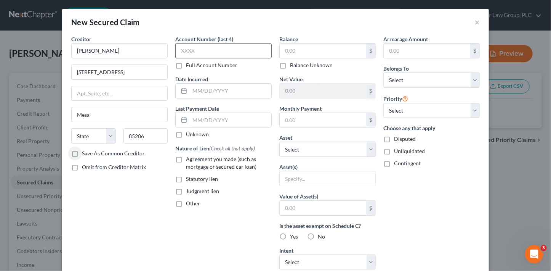
select select "3"
click at [307, 53] on input "text" at bounding box center [323, 50] width 86 height 14
click at [192, 156] on span "Agreement you made (such as mortgage or secured car loan)" at bounding box center [221, 162] width 70 height 14
click at [192, 156] on input "Agreement you made (such as mortgage or secured car loan)" at bounding box center [191, 157] width 5 height 5
checkbox input "true"
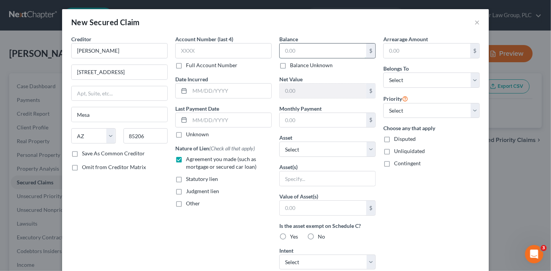
click at [292, 48] on input "text" at bounding box center [323, 50] width 86 height 14
click at [327, 46] on input "text" at bounding box center [323, 50] width 86 height 14
type input "8,000"
click at [331, 124] on input "text" at bounding box center [323, 120] width 86 height 14
type input "50"
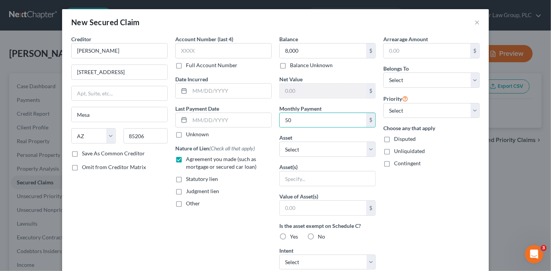
click at [414, 96] on div "Priority Select 1st 2nd 3rd 4th 5th 6th 7th 8th 9th 10th 11th 12th 13th 14th 15…" at bounding box center [431, 106] width 96 height 24
click at [420, 109] on select "Select 1st 2nd 3rd 4th 5th 6th 7th 8th 9th 10th 11th 12th 13th 14th 15th 16th 1…" at bounding box center [431, 110] width 96 height 15
select select "0"
click at [383, 103] on select "Select 1st 2nd 3rd 4th 5th 6th 7th 8th 9th 10th 11th 12th 13th 14th 15th 16th 1…" at bounding box center [431, 110] width 96 height 15
click at [415, 78] on select "Select Debtor 1 Only Debtor 2 Only Debtor 1 And Debtor 2 Only At Least One Of T…" at bounding box center [431, 79] width 96 height 15
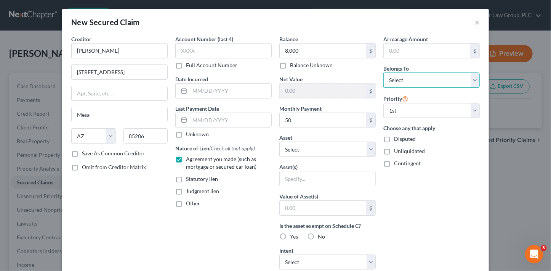
select select "1"
click at [383, 72] on select "Select Debtor 1 Only Debtor 2 Only Debtor 1 And Debtor 2 Only At Least One Of T…" at bounding box center [431, 79] width 96 height 15
click at [429, 212] on div "Arrearage Amount $ Belongs To * Select Debtor 1 Only Debtor 2 Only Debtor 1 And…" at bounding box center [431, 205] width 104 height 340
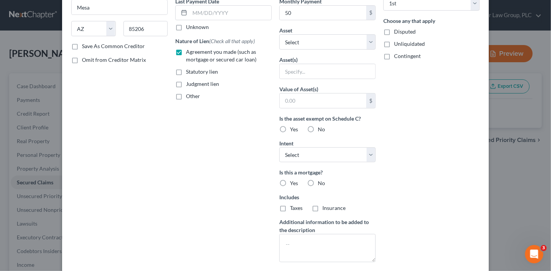
scroll to position [123, 0]
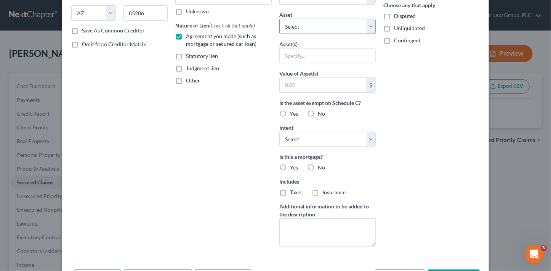
click at [291, 20] on select "Select Other Multiple Assets" at bounding box center [327, 26] width 96 height 15
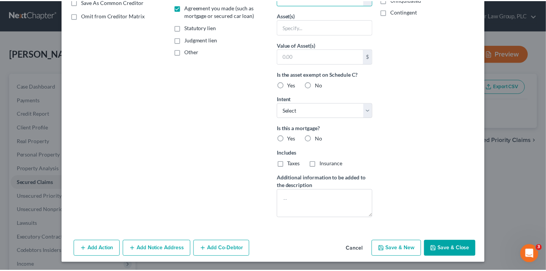
scroll to position [0, 0]
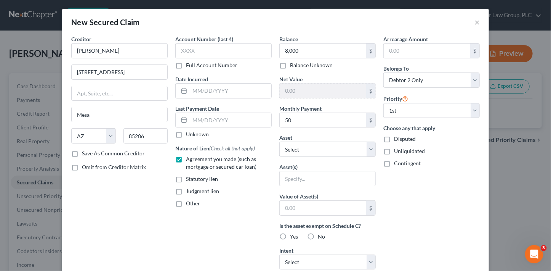
click at [479, 22] on div "New Secured Claim ×" at bounding box center [275, 22] width 427 height 26
click at [476, 23] on button "×" at bounding box center [476, 22] width 5 height 9
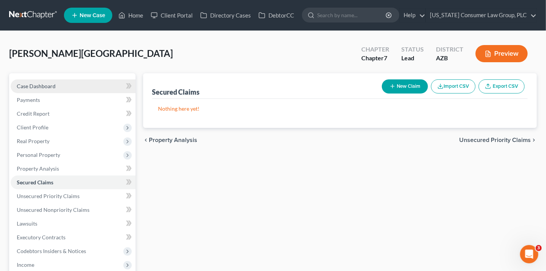
click at [58, 85] on link "Case Dashboard" at bounding box center [73, 86] width 125 height 14
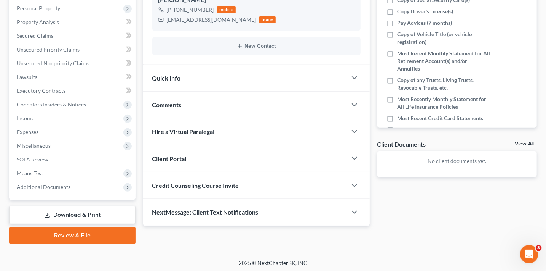
scroll to position [148, 0]
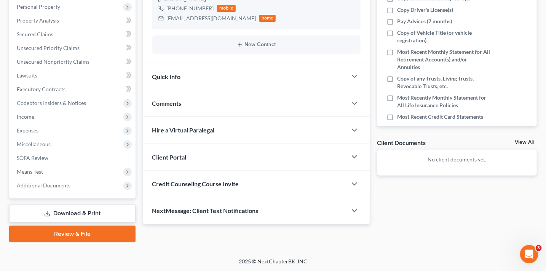
click at [237, 187] on div "Credit Counseling Course Invite" at bounding box center [245, 183] width 204 height 26
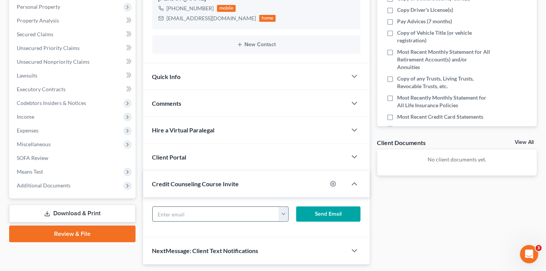
click at [227, 211] on input "text" at bounding box center [216, 214] width 127 height 14
paste input "johnsonc942@gmail.com"
type input "johnsonc942@gmail.com"
click at [308, 214] on button "Send Email" at bounding box center [328, 213] width 64 height 15
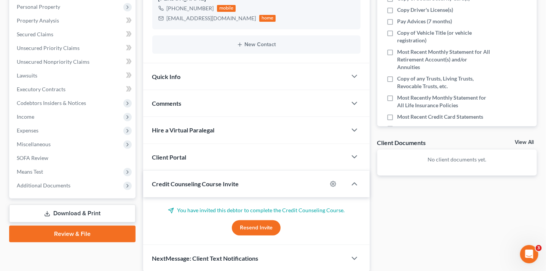
click at [219, 157] on div "Client Portal" at bounding box center [245, 157] width 204 height 26
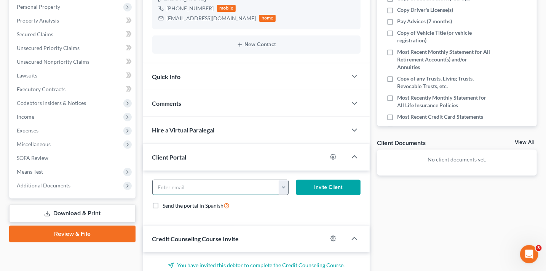
click at [207, 184] on input "email" at bounding box center [216, 187] width 127 height 14
paste input "johnsonc942@gmail.com"
type input "johnsonc942@gmail.com"
click at [329, 184] on button "Invite Client" at bounding box center [328, 186] width 64 height 15
